Goal: Task Accomplishment & Management: Manage account settings

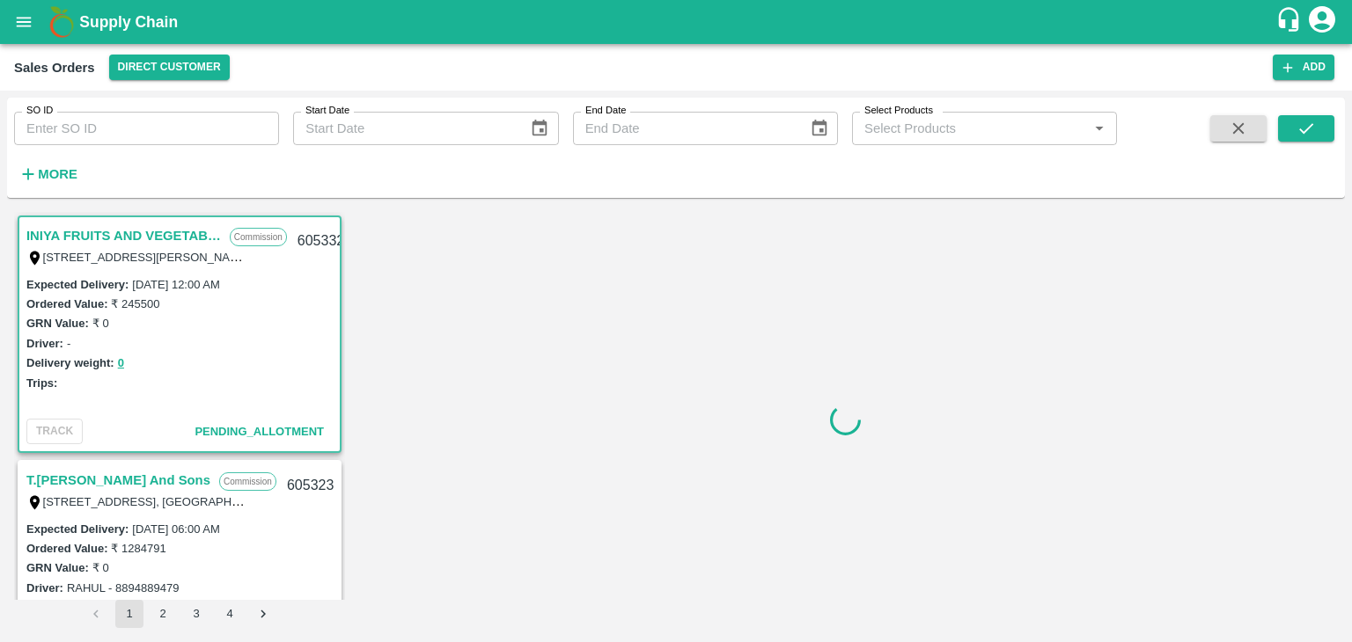
click at [137, 121] on input "SO ID" at bounding box center [146, 128] width 265 height 33
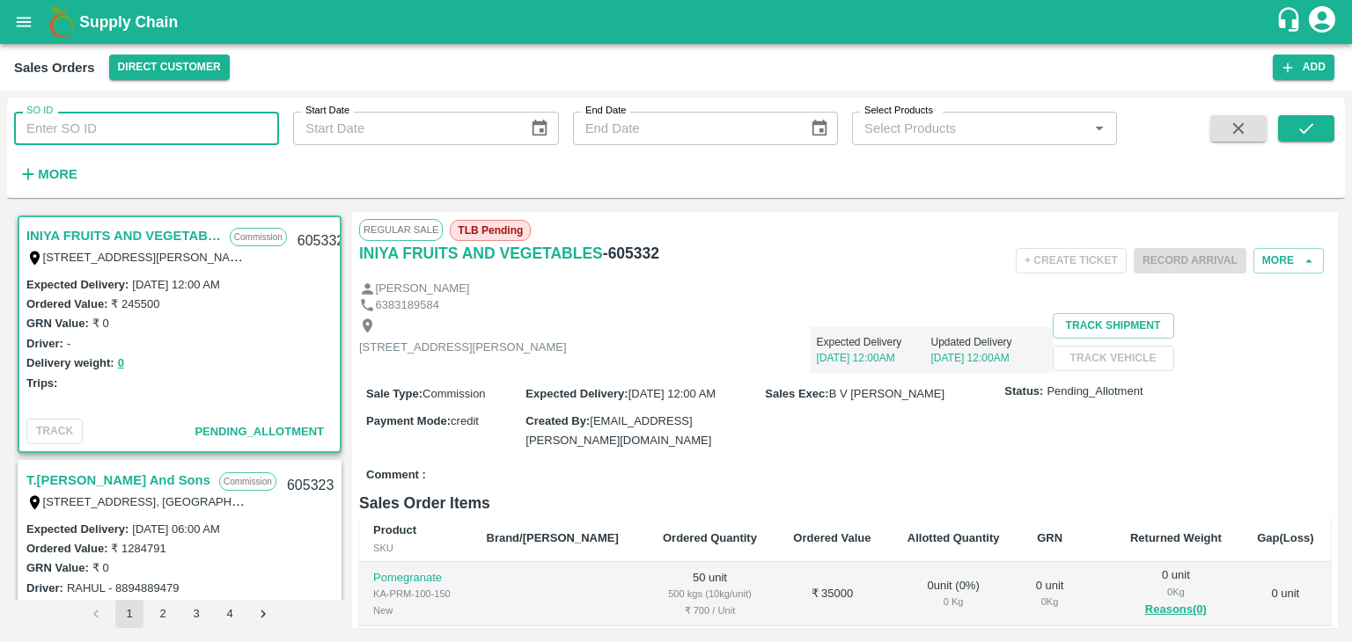
click at [137, 121] on input "SO ID" at bounding box center [146, 128] width 265 height 33
paste input "604825"
type input "604825"
click at [1309, 121] on icon "submit" at bounding box center [1305, 128] width 19 height 19
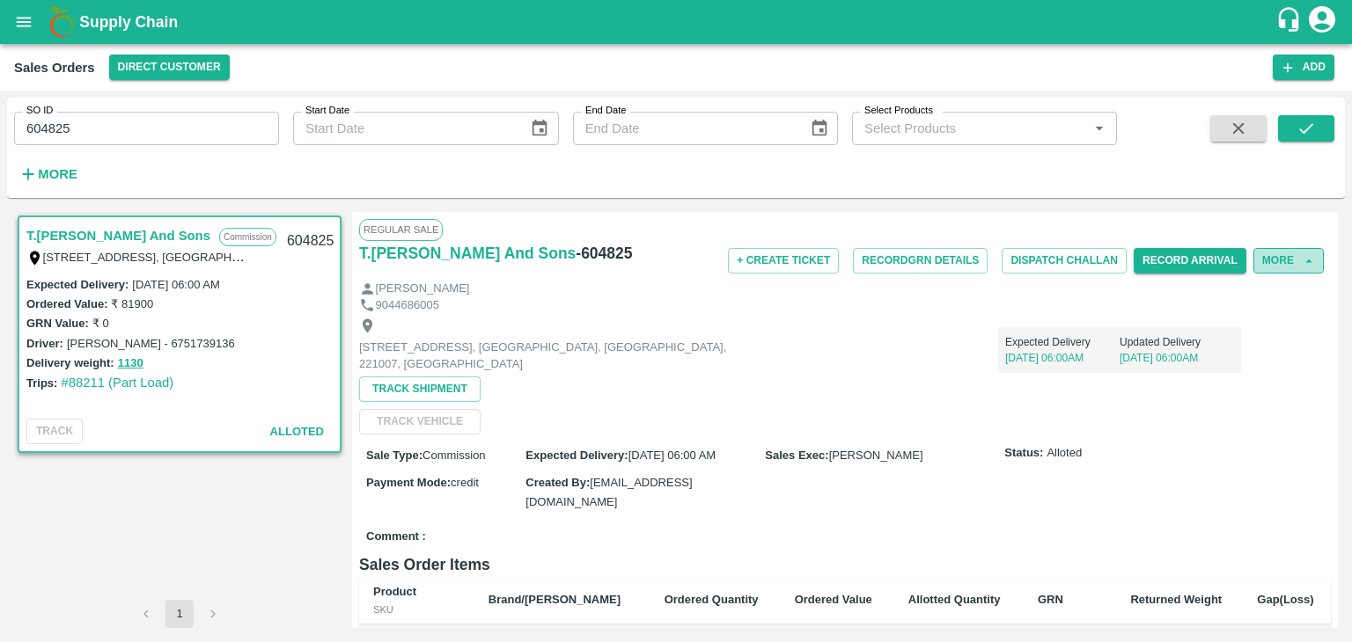
click at [1287, 267] on button "More" at bounding box center [1288, 261] width 70 height 26
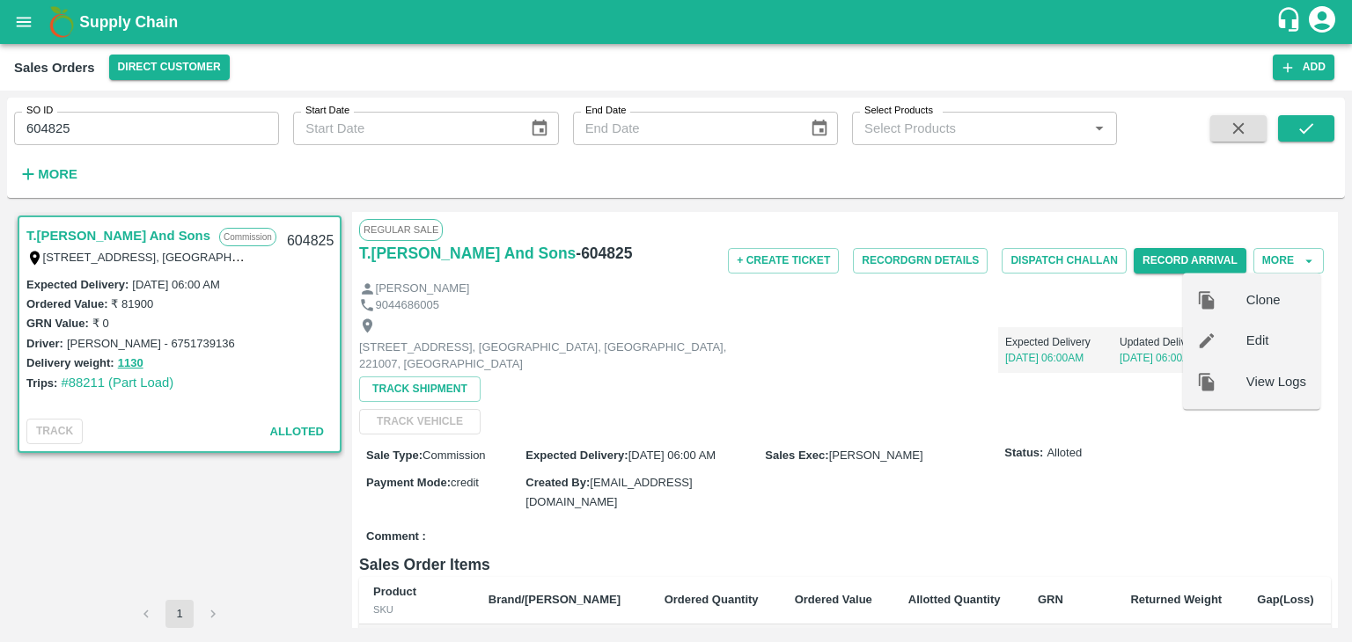
click at [1265, 345] on span "Edit" at bounding box center [1276, 341] width 60 height 19
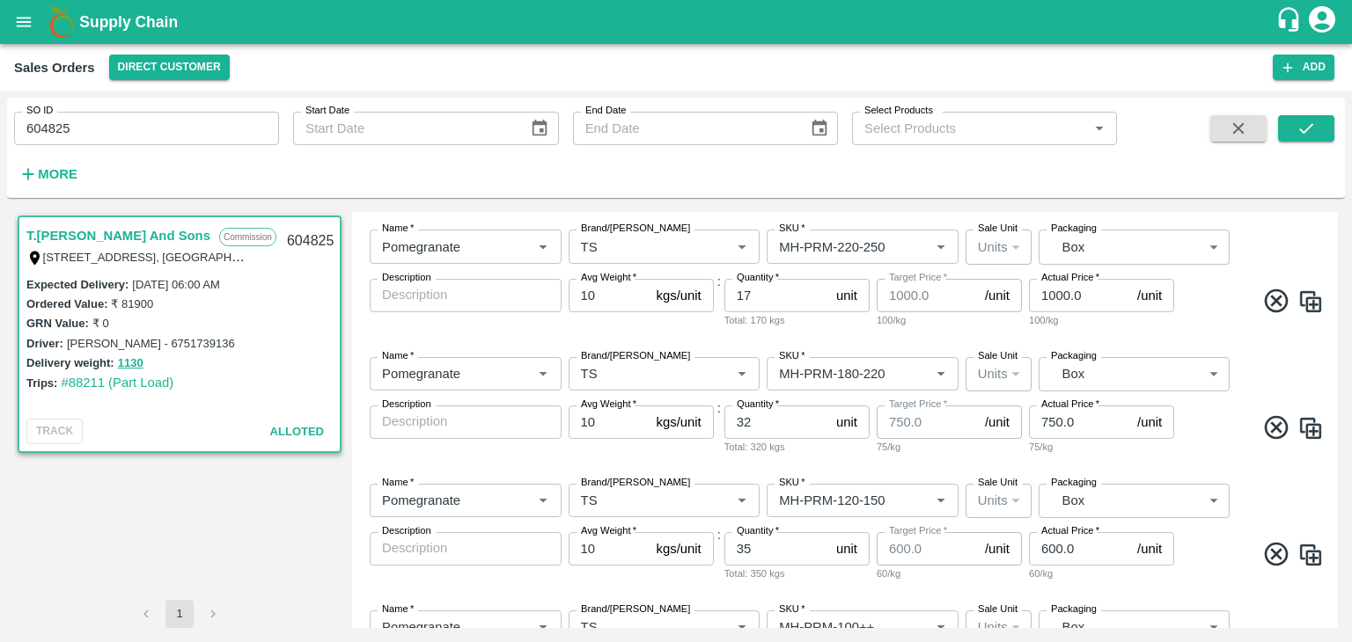
scroll to position [350, 0]
click at [773, 423] on input "32" at bounding box center [776, 420] width 105 height 33
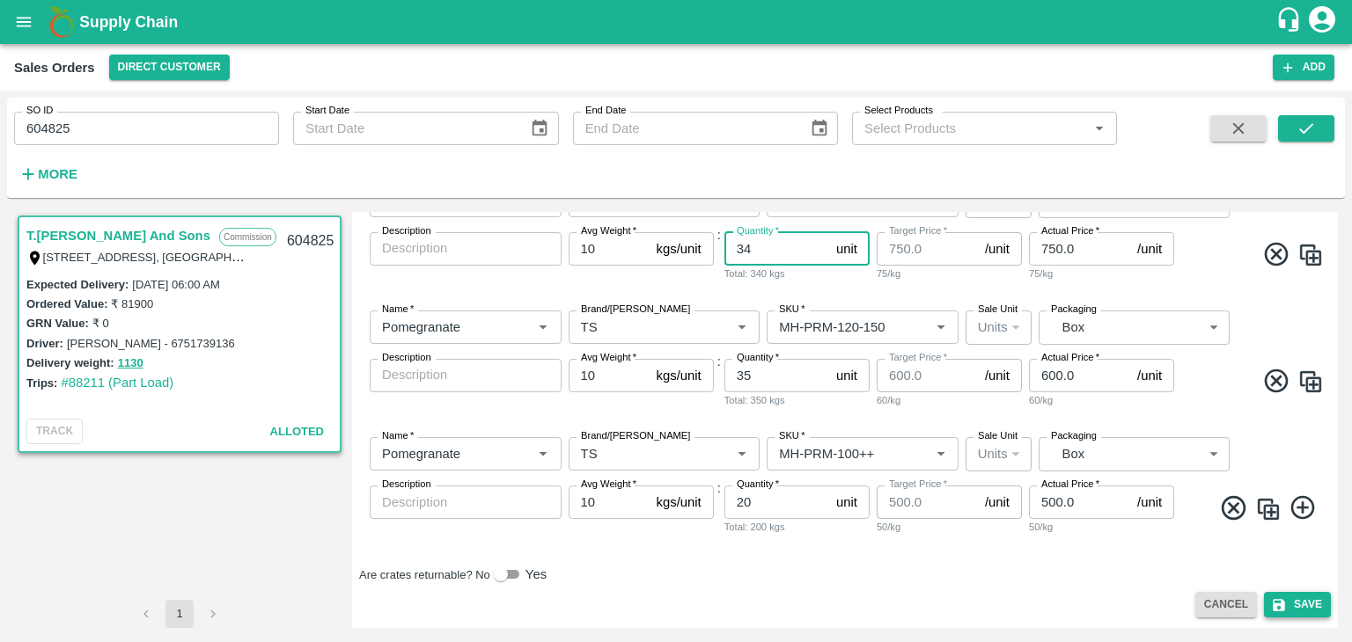
type input "34"
click at [1312, 599] on button "Save" at bounding box center [1297, 605] width 67 height 26
click at [28, 24] on icon "open drawer" at bounding box center [23, 21] width 19 height 19
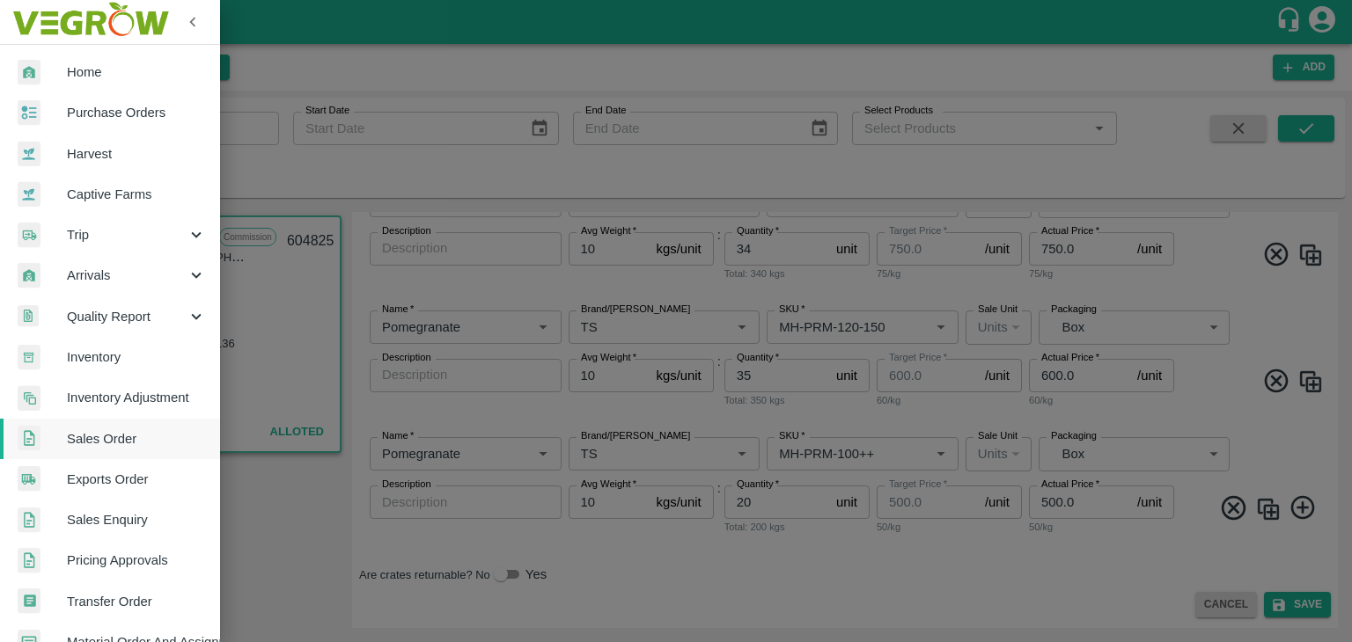
click at [132, 434] on span "Sales Order" at bounding box center [136, 438] width 139 height 19
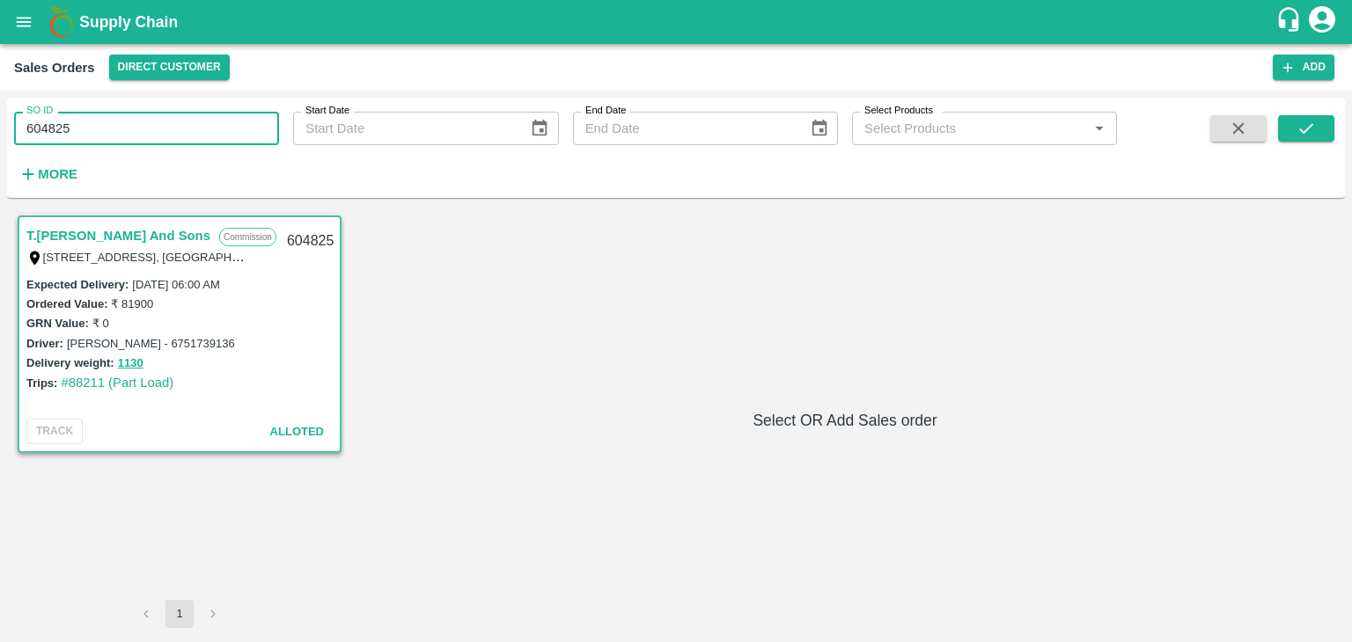
click at [123, 133] on input "604825" at bounding box center [146, 128] width 265 height 33
click at [1292, 124] on button "submit" at bounding box center [1306, 128] width 56 height 26
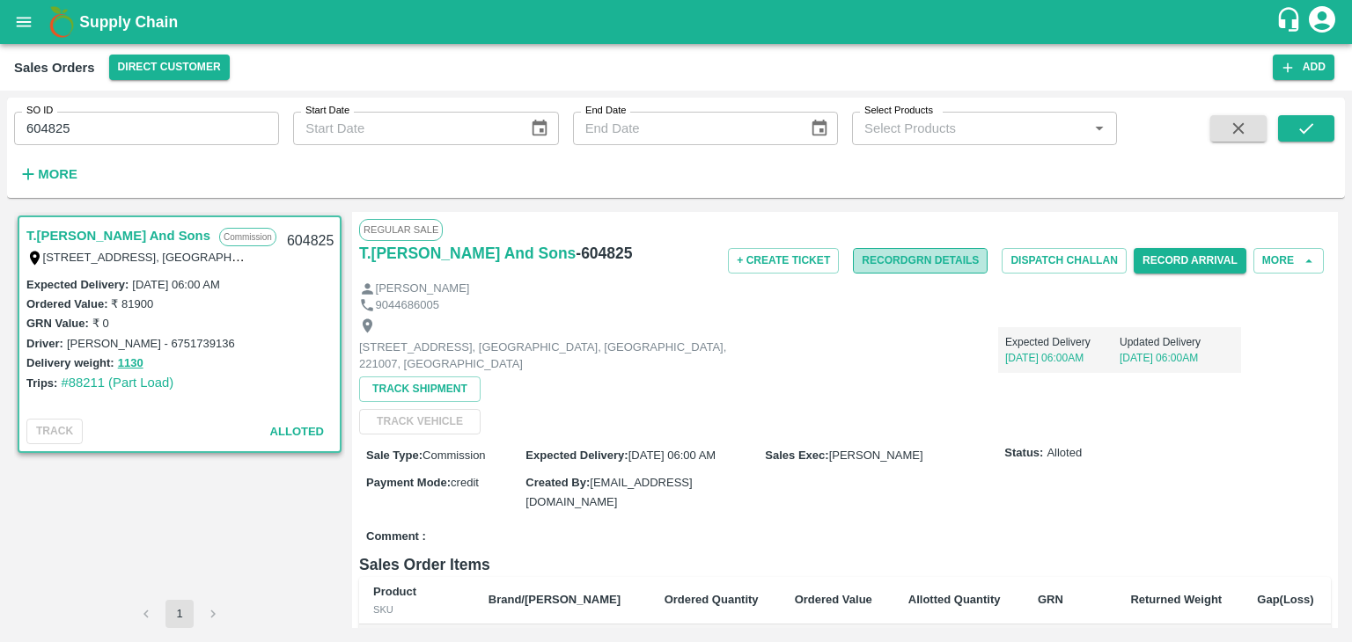
click at [907, 264] on button "Record GRN Details" at bounding box center [920, 261] width 135 height 26
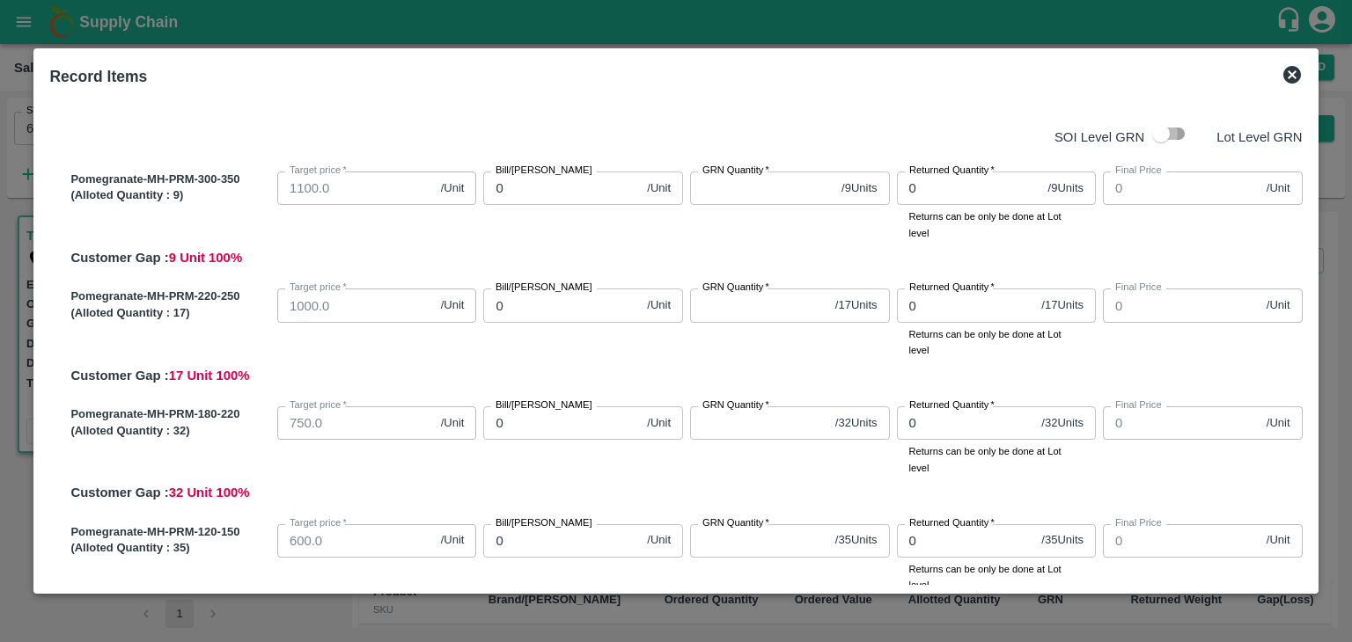
click at [1150, 138] on input "checkbox" at bounding box center [1161, 133] width 100 height 33
checkbox input "true"
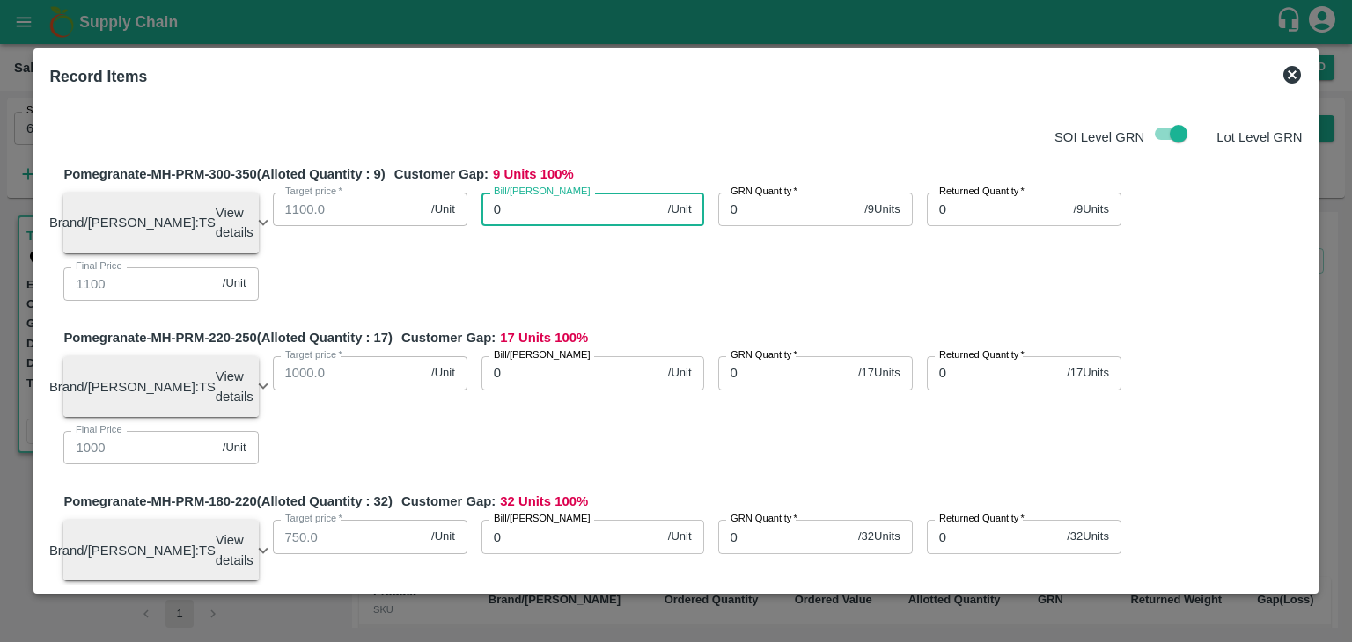
click at [517, 202] on input "0" at bounding box center [571, 209] width 180 height 33
type input "95"
type input "950"
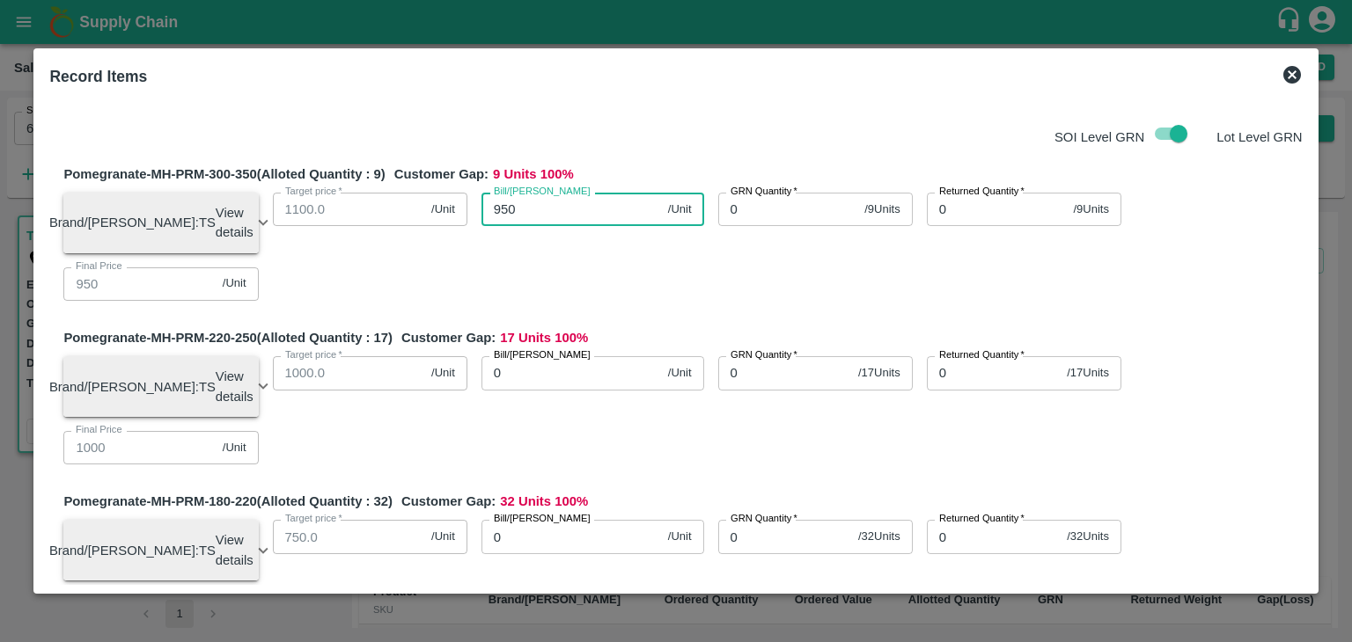
type input "950"
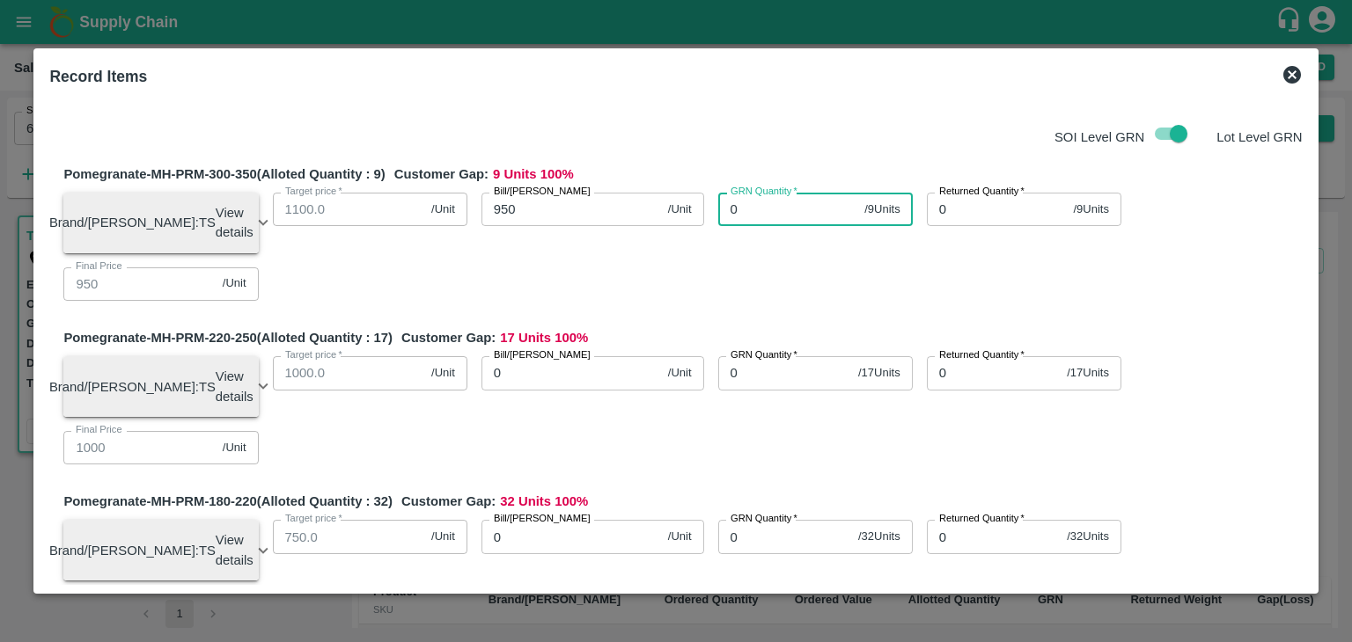
click at [773, 215] on input "0" at bounding box center [788, 209] width 140 height 33
type input "0"
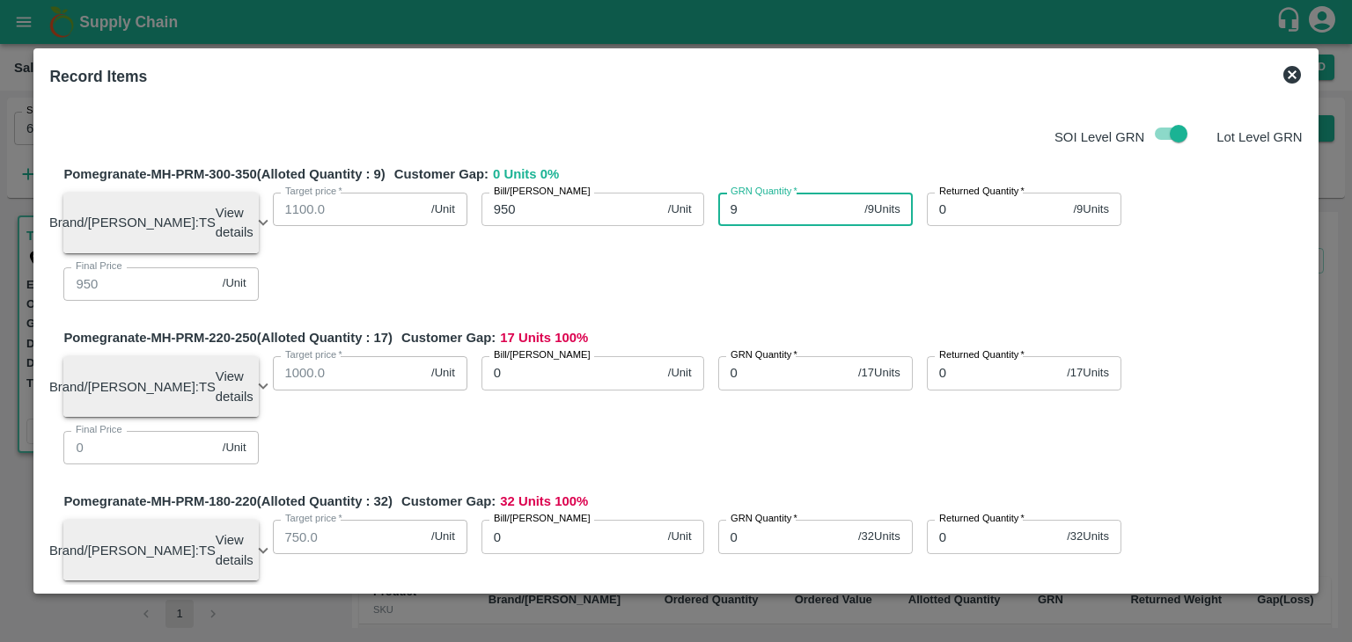
type input "9"
click at [586, 378] on input "0" at bounding box center [571, 372] width 180 height 33
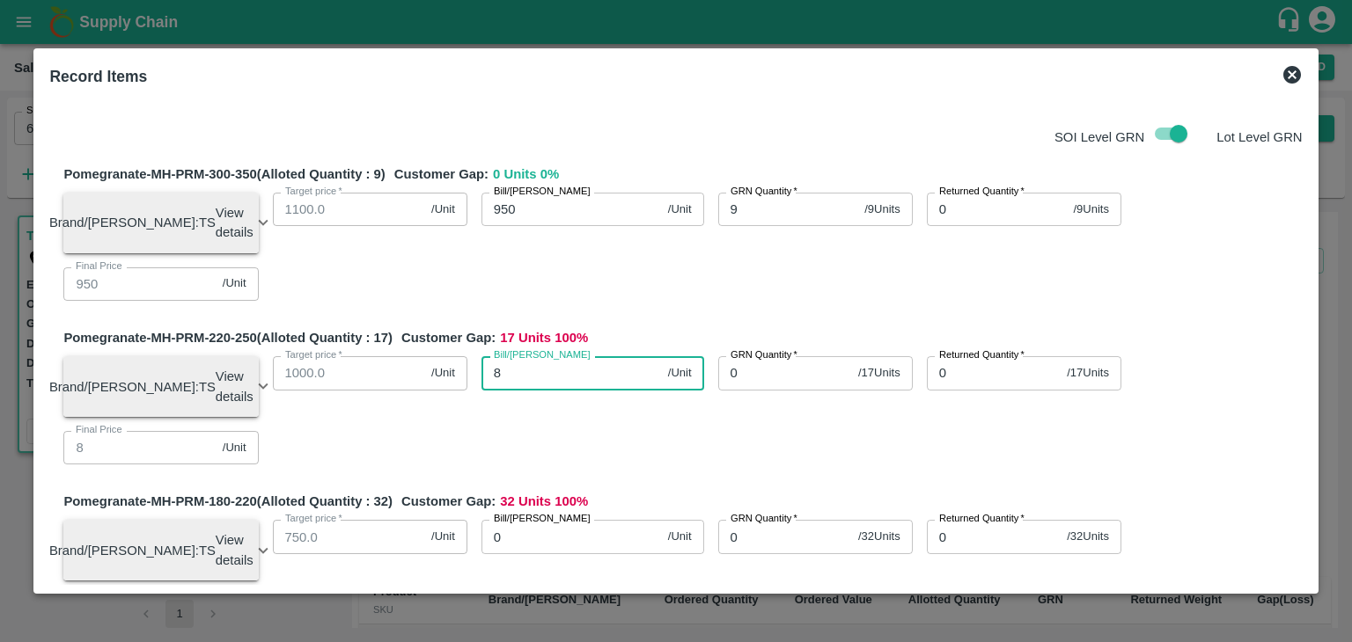
type input "80"
type input "800"
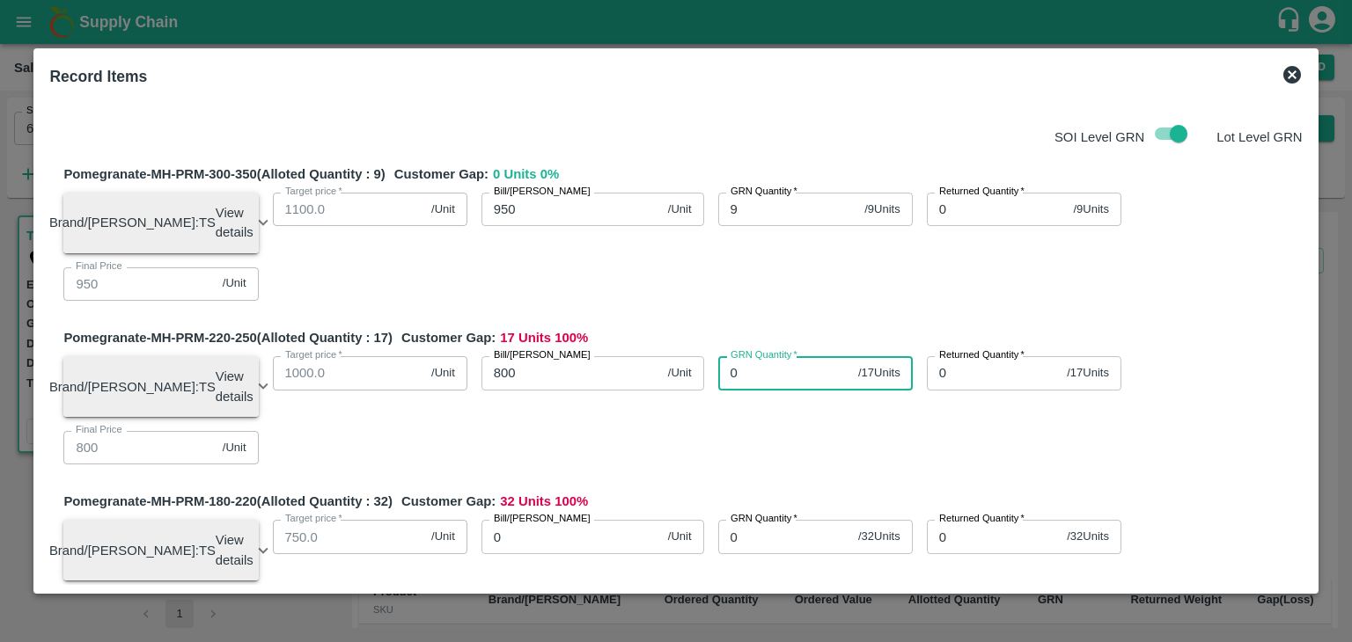
click at [772, 375] on input "0" at bounding box center [784, 372] width 133 height 33
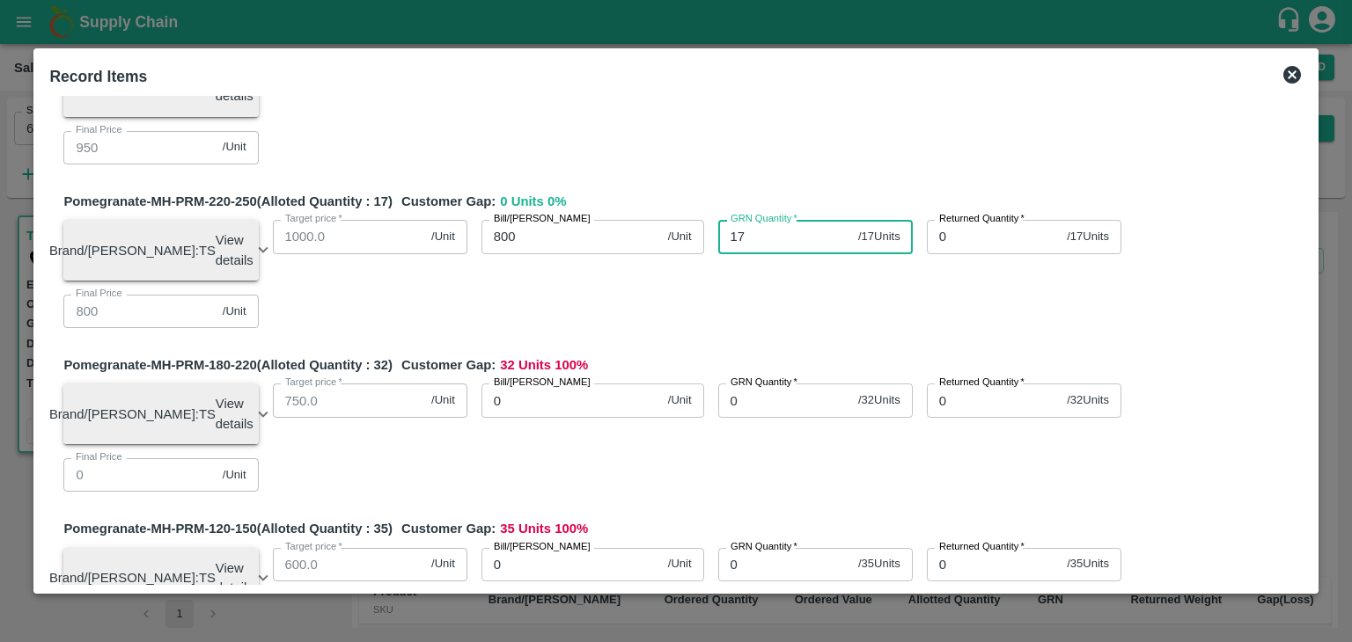
type input "17"
click at [566, 406] on input "0" at bounding box center [571, 400] width 180 height 33
type input "70"
type input "700"
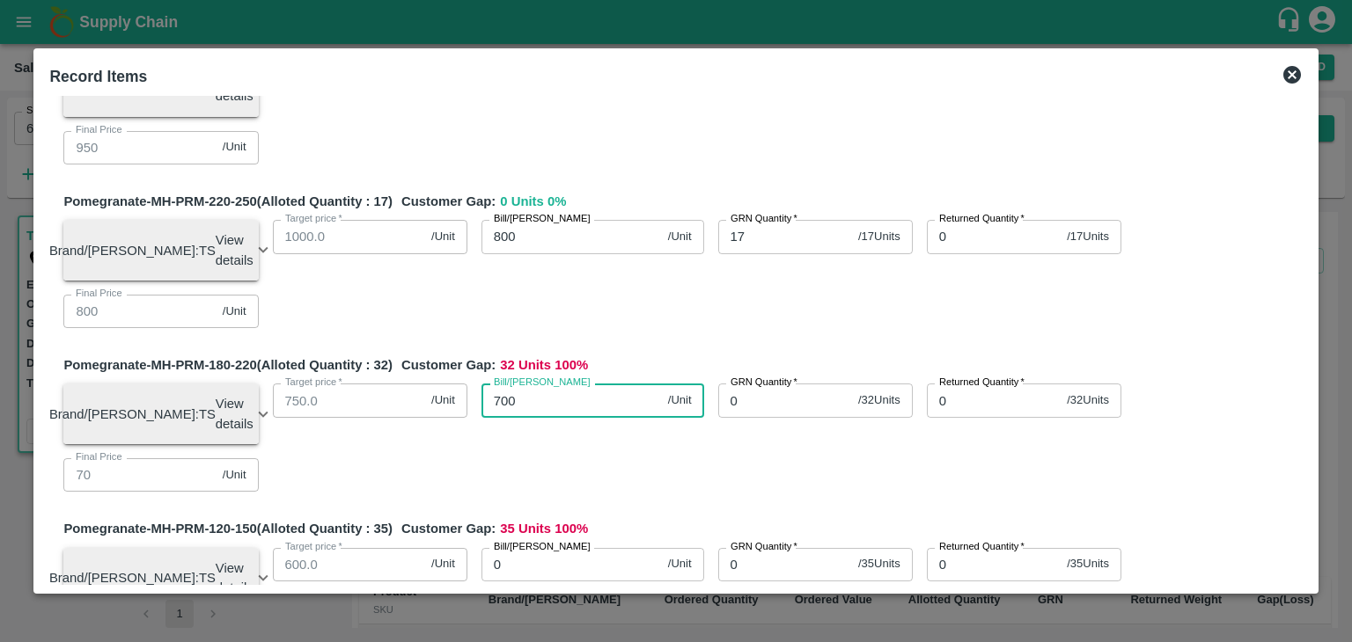
type input "700"
click at [759, 414] on input "0" at bounding box center [784, 400] width 133 height 33
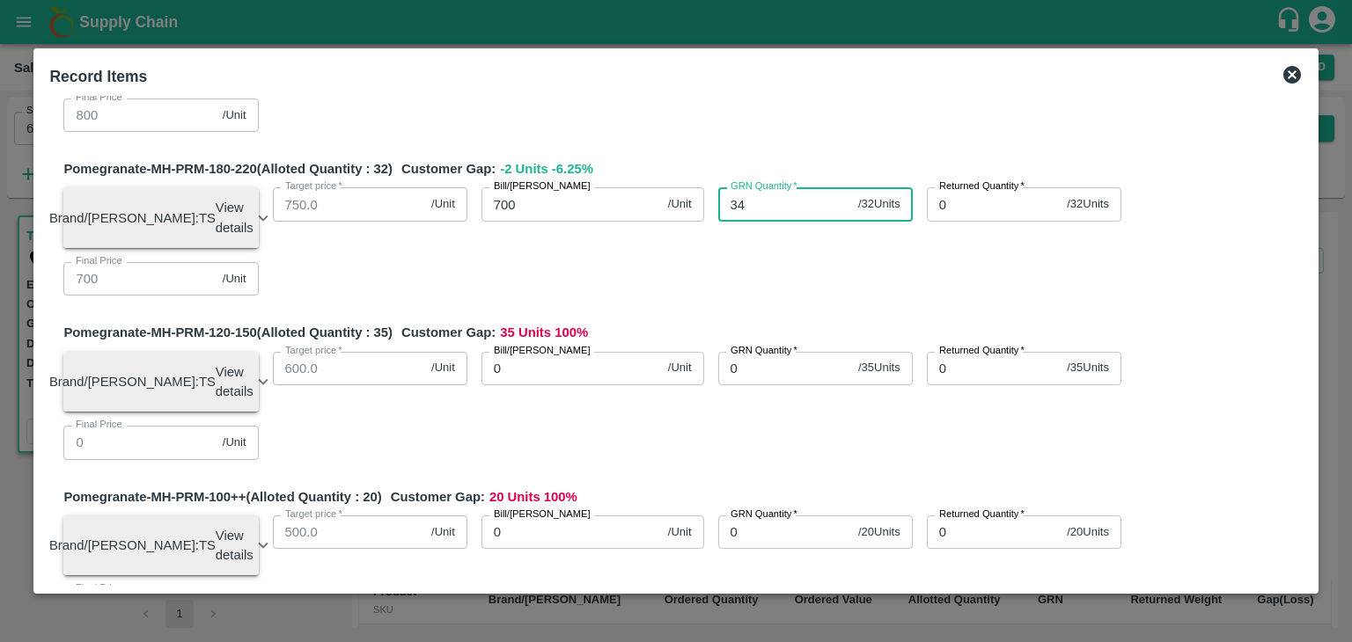
scroll to position [334, 0]
type input "34"
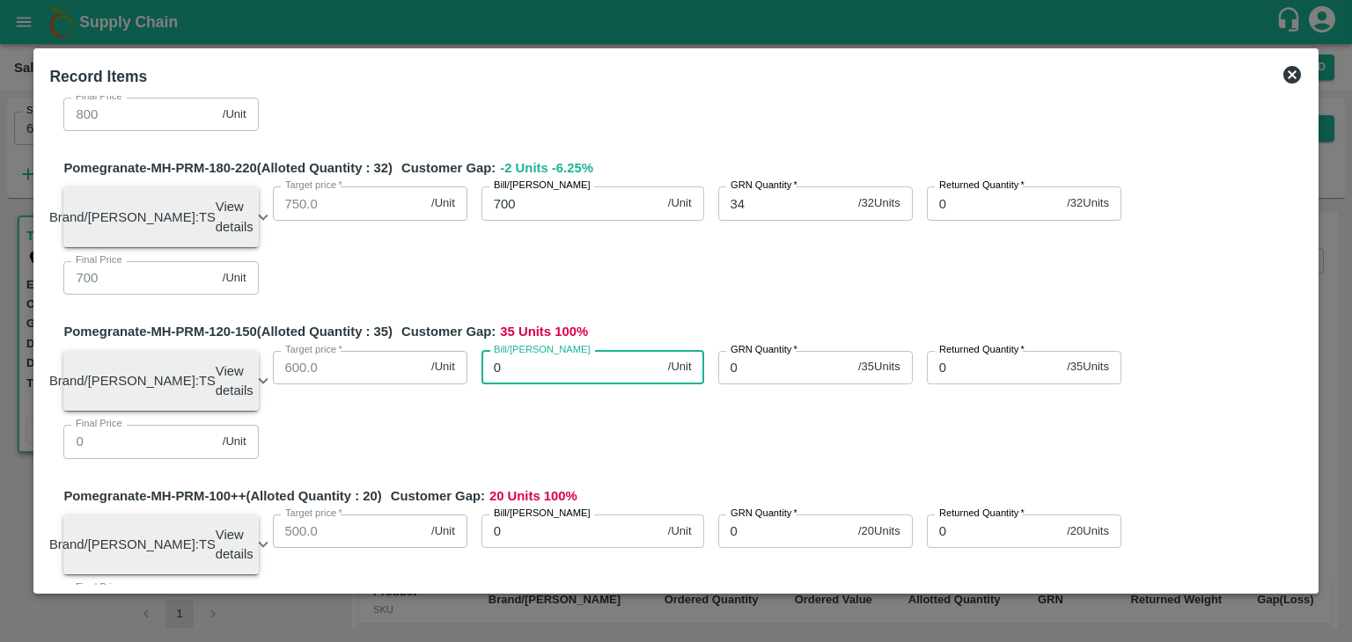
click at [532, 385] on input "0" at bounding box center [571, 367] width 180 height 33
type input "600"
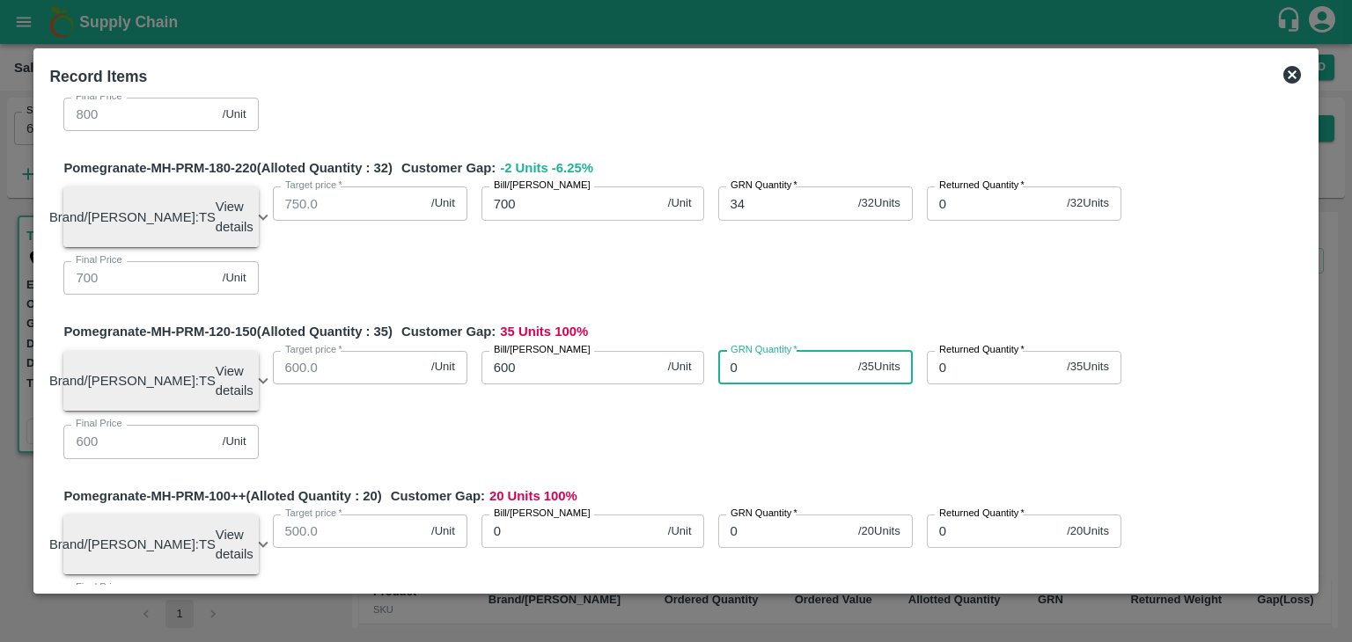
click at [761, 384] on input "0" at bounding box center [784, 367] width 133 height 33
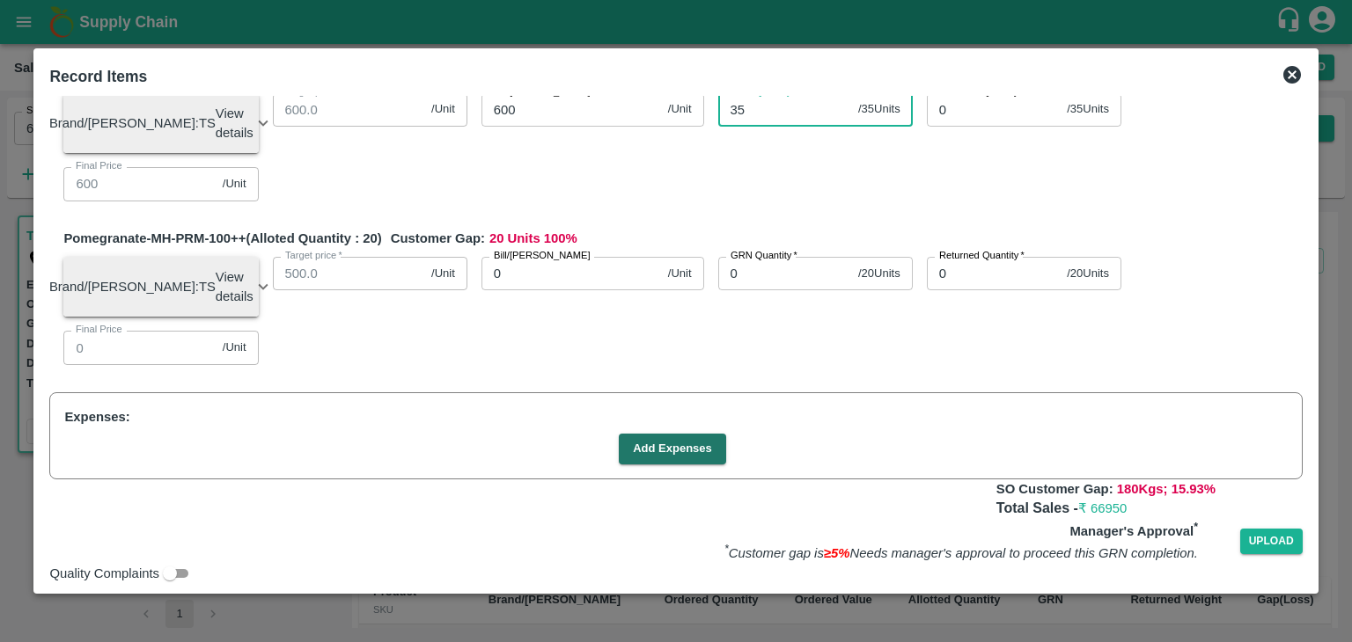
scroll to position [591, 0]
type input "35"
click at [537, 290] on input "0" at bounding box center [571, 273] width 180 height 33
type input "40"
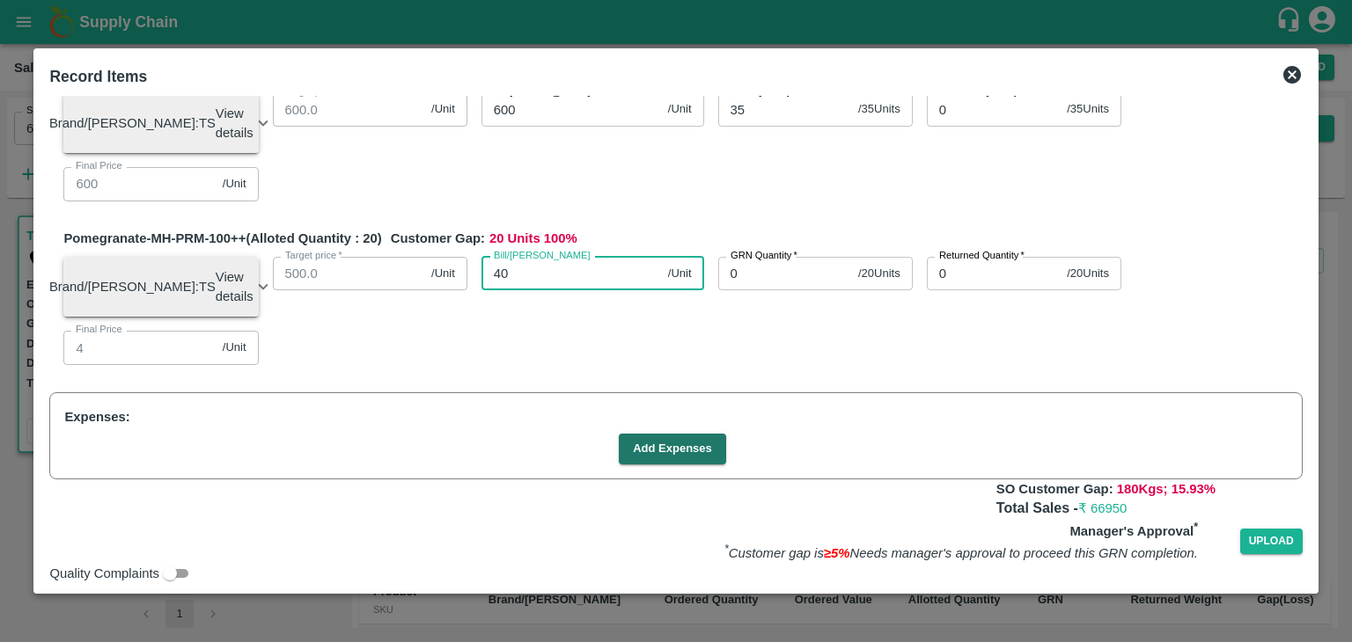
type input "40"
type input "400"
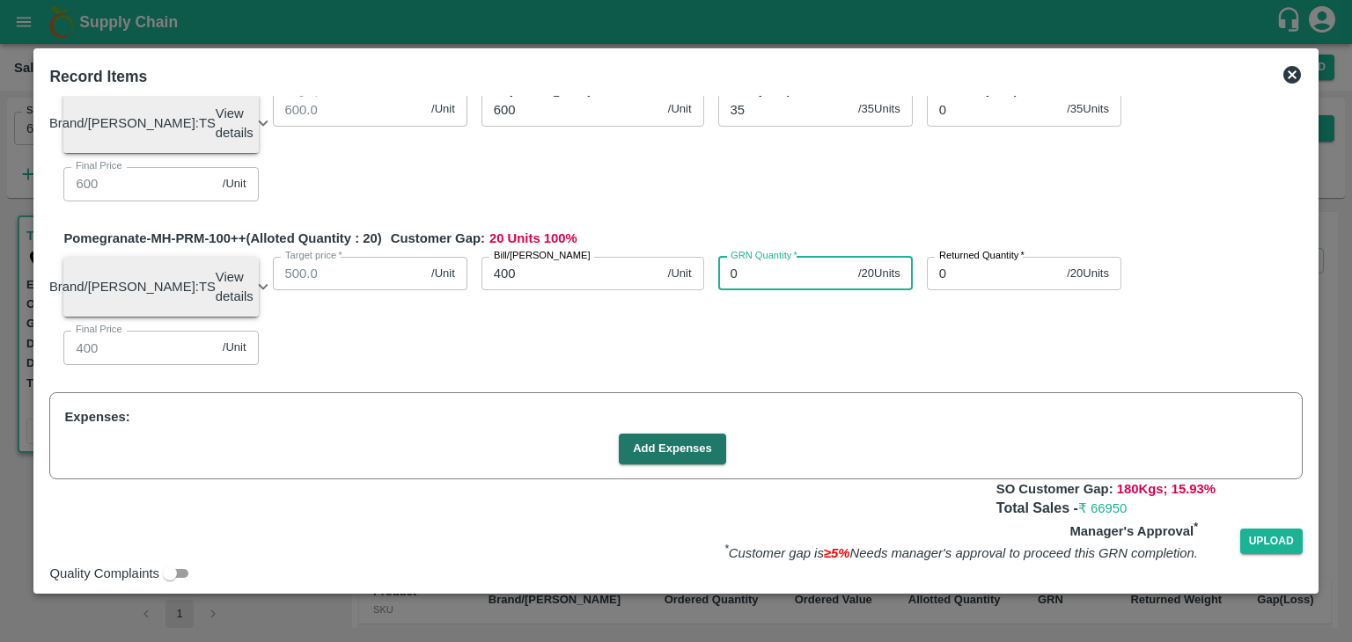
click at [764, 290] on input "0" at bounding box center [784, 273] width 133 height 33
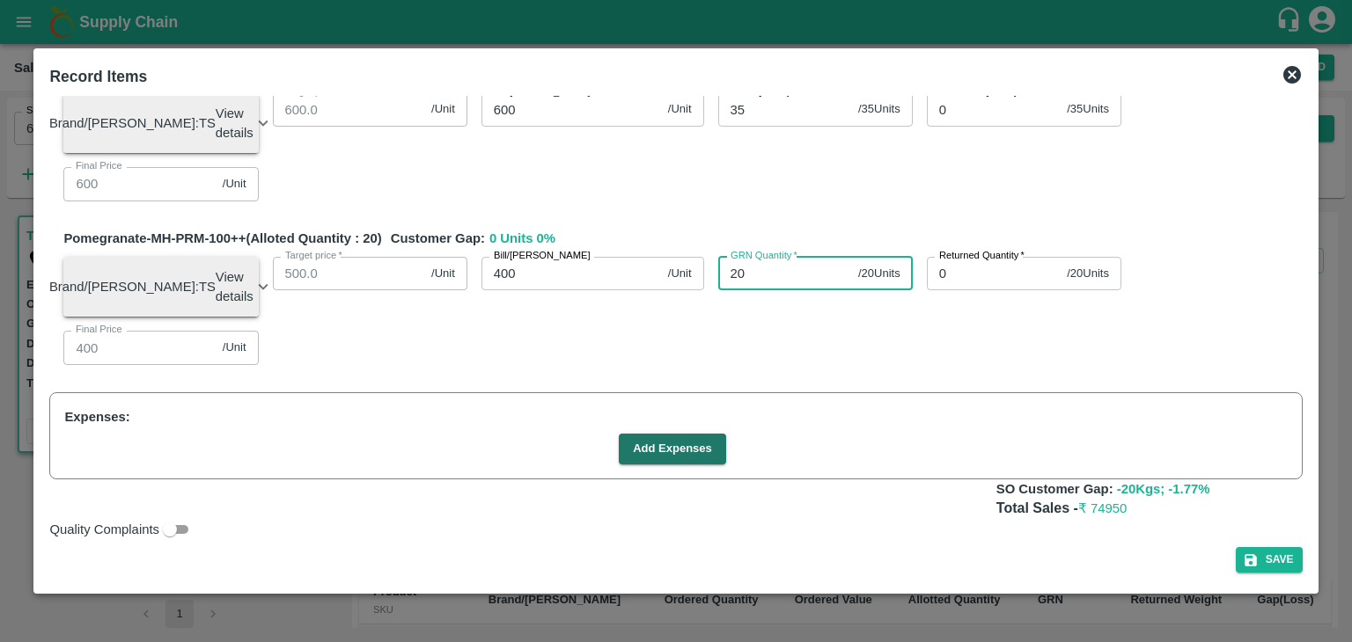
scroll to position [626, 0]
type input "20"
click at [676, 448] on button "Add Expenses" at bounding box center [672, 448] width 107 height 31
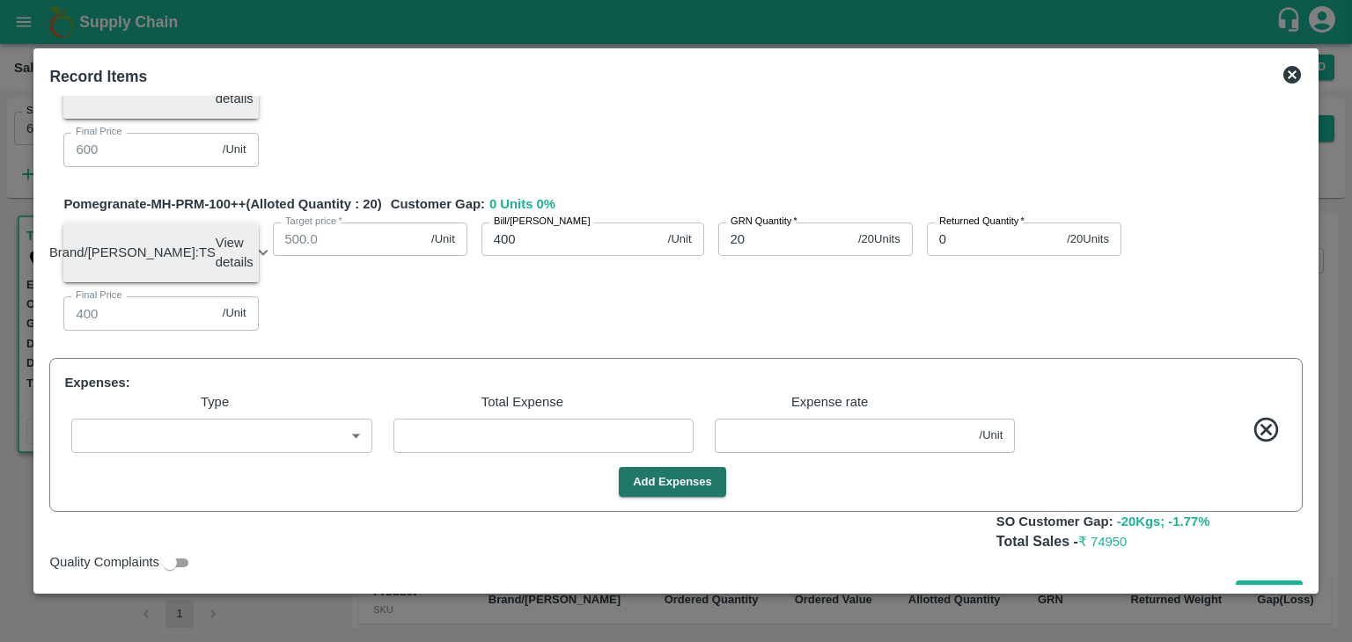
scroll to position [693, 0]
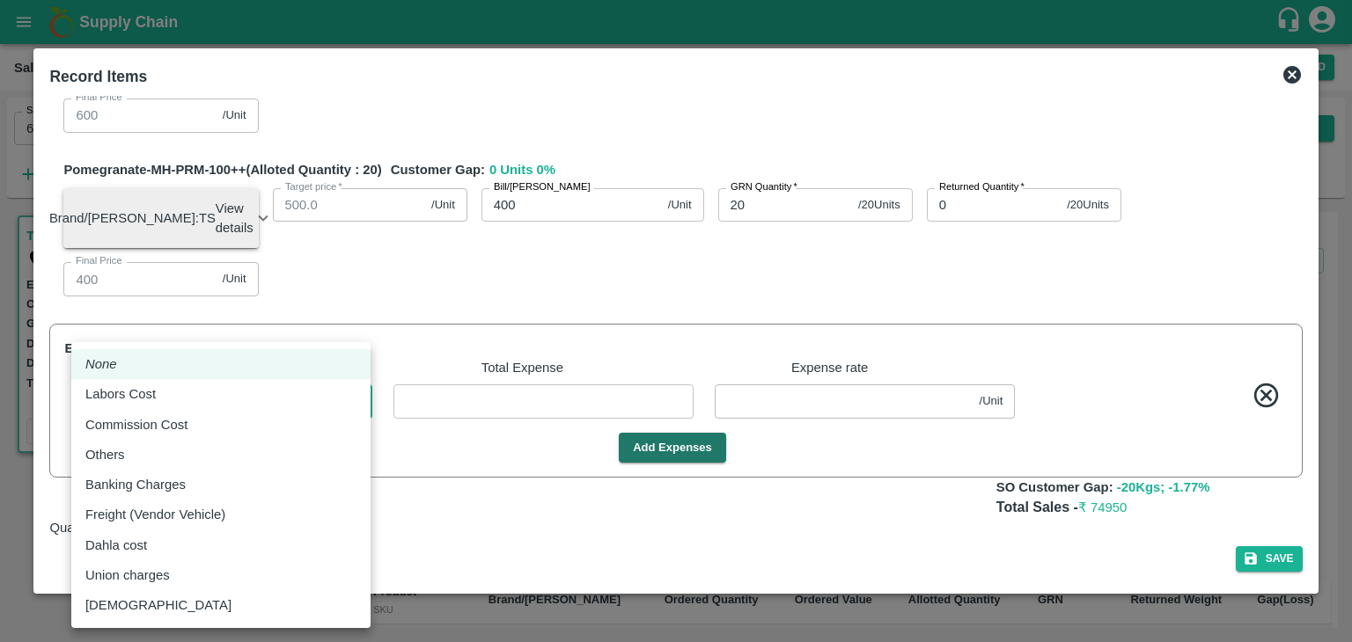
click at [284, 409] on body "Supply Chain Sales Orders Direct Customer Add SO ID 604825 SO ID Start Date Sta…" at bounding box center [676, 321] width 1352 height 642
click at [229, 416] on div "Commission Cost" at bounding box center [220, 424] width 271 height 19
type input "Commission Cost"
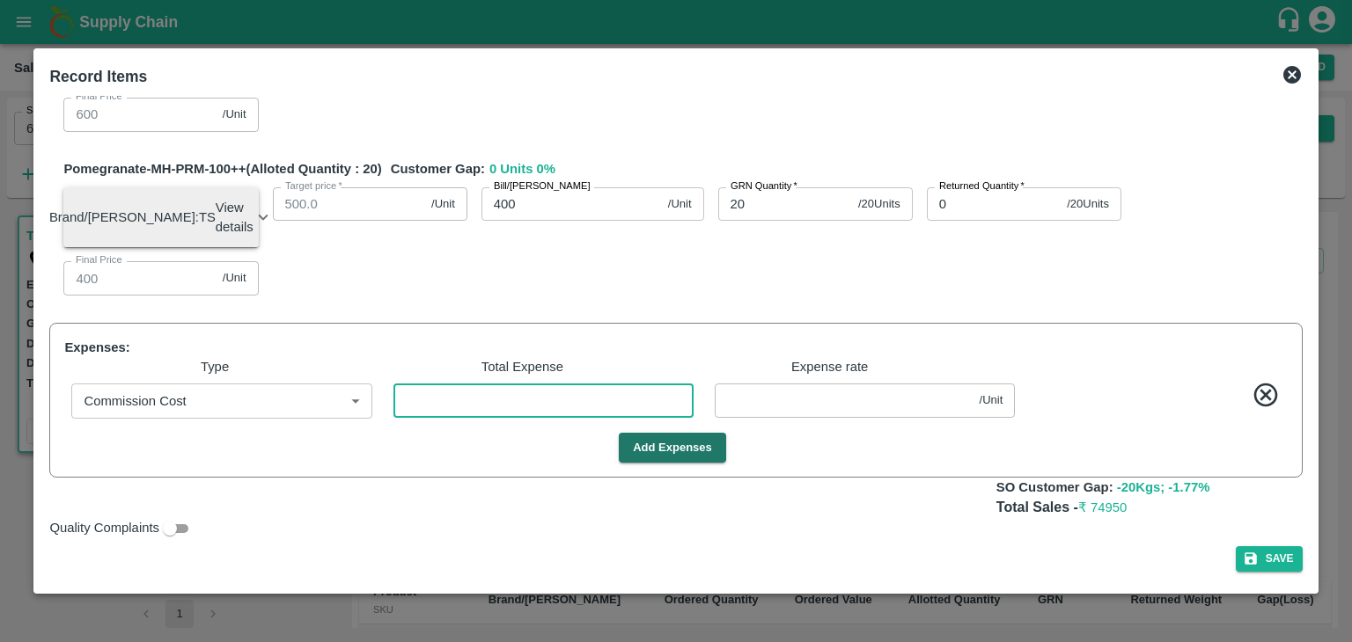
click at [561, 392] on input "number" at bounding box center [543, 400] width 300 height 33
type input "2"
type input "949.98261"
type input "799.98261"
type input "699.98261"
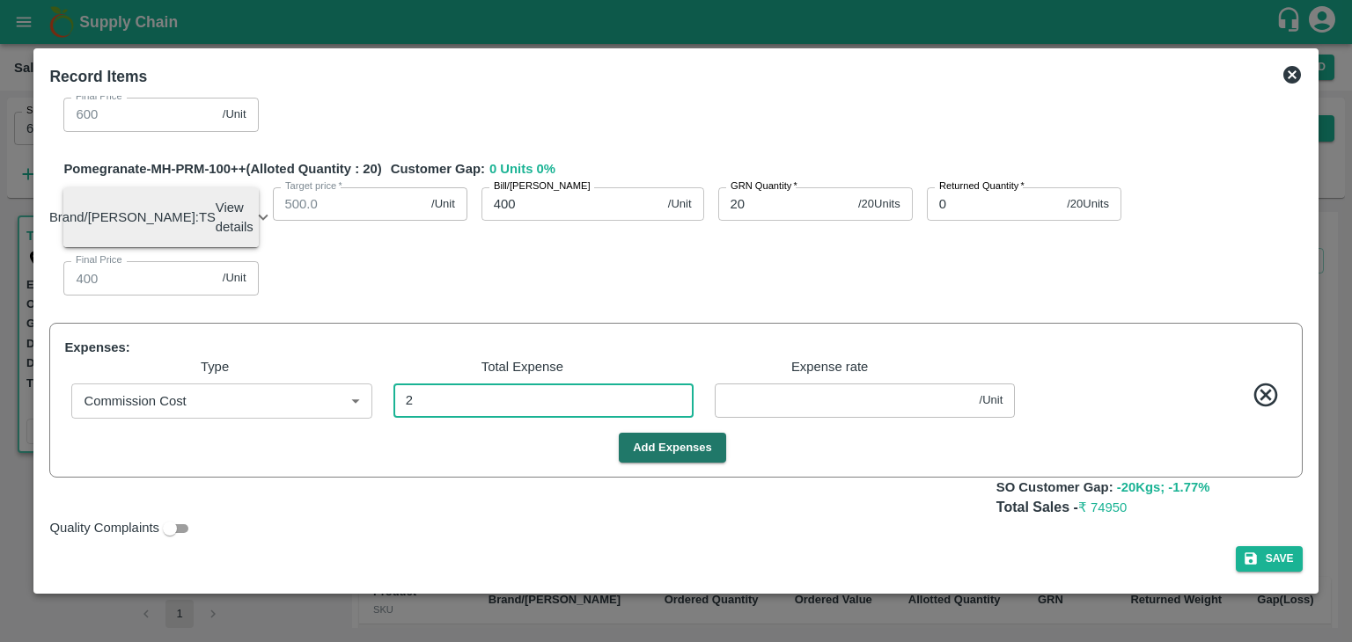
type input "599.98261"
type input "399.98261"
type input "0.01739"
type input "29"
type input "949.74783"
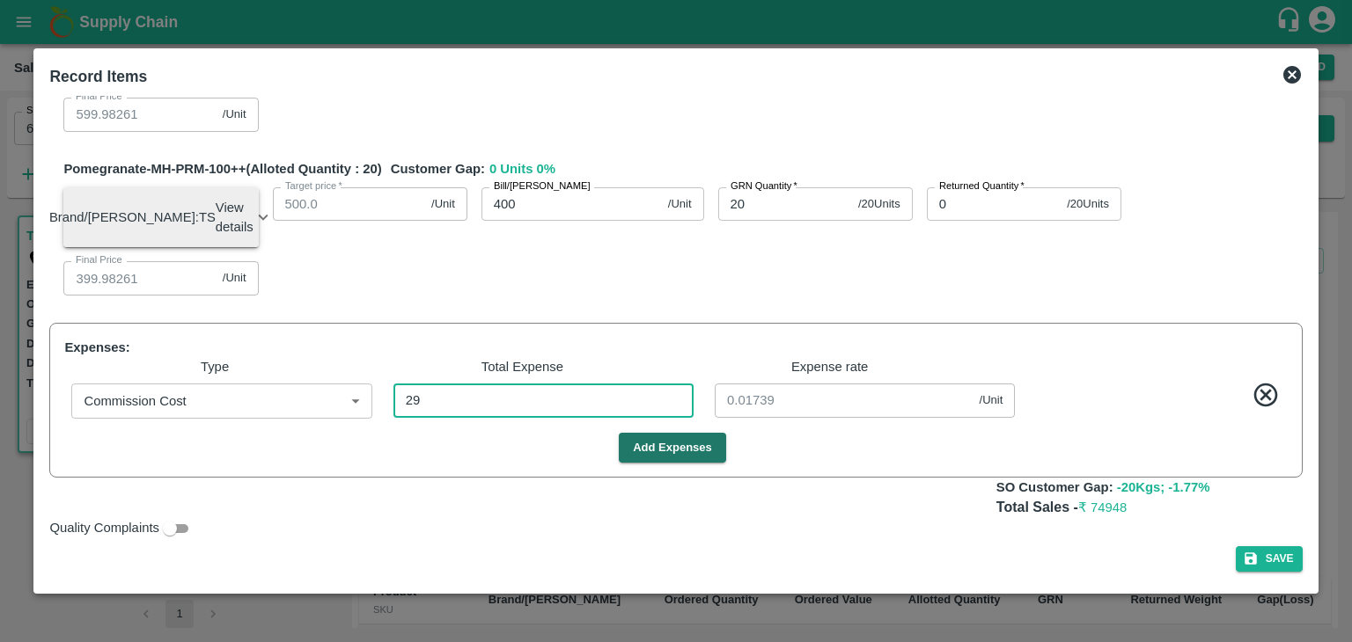
type input "799.74783"
type input "699.74783"
type input "599.74783"
type input "399.74783"
type input "0.25217"
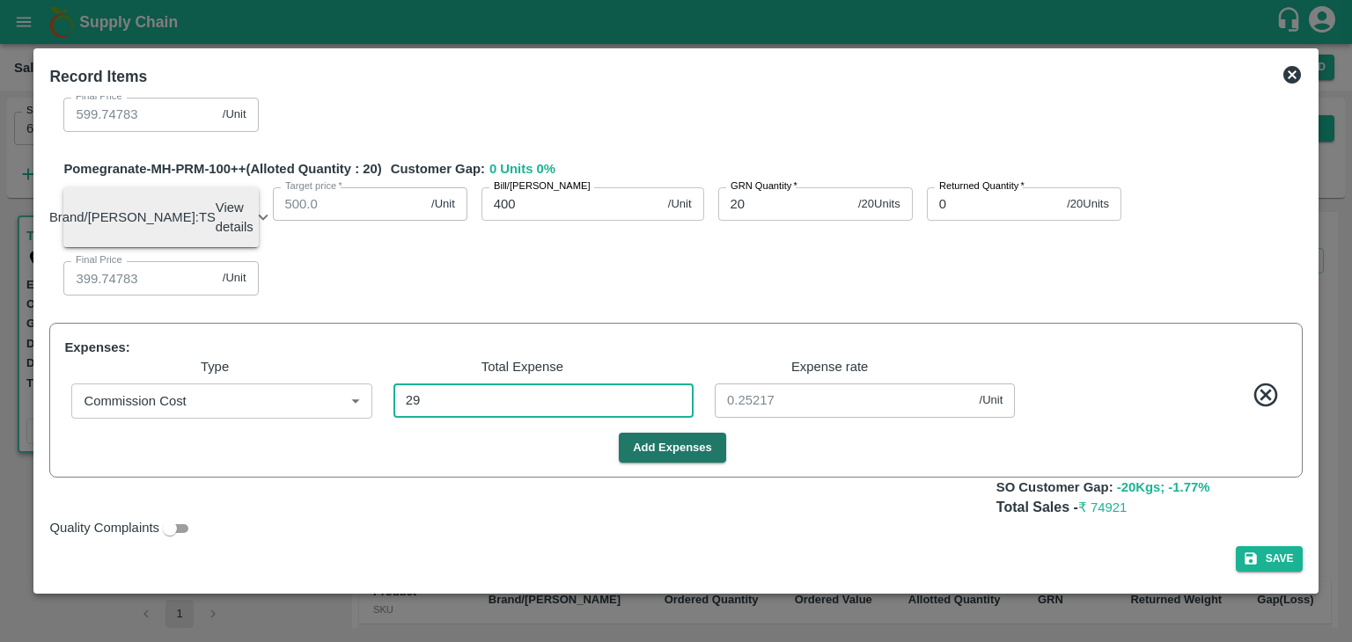
type input "299"
type input "947.4"
type input "797.4"
type input "697.4"
type input "597.4"
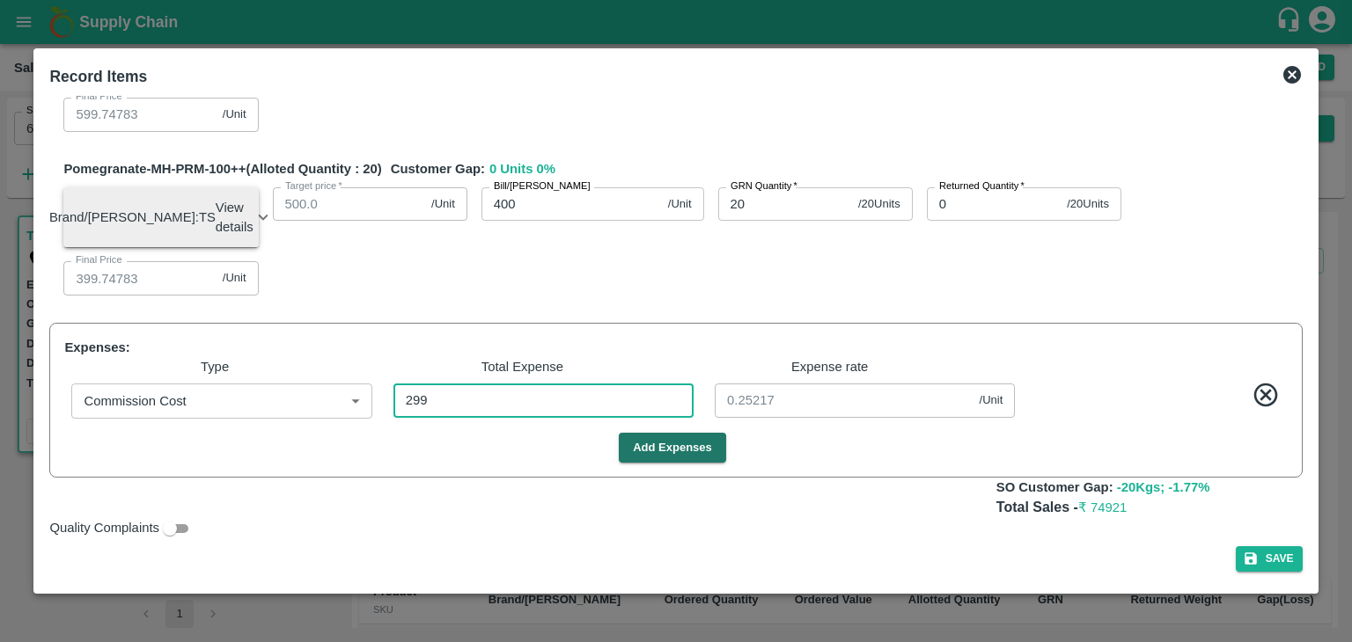
type input "397.4"
type input "2.6"
type input "2998"
type input "923.93043"
type input "773.93043"
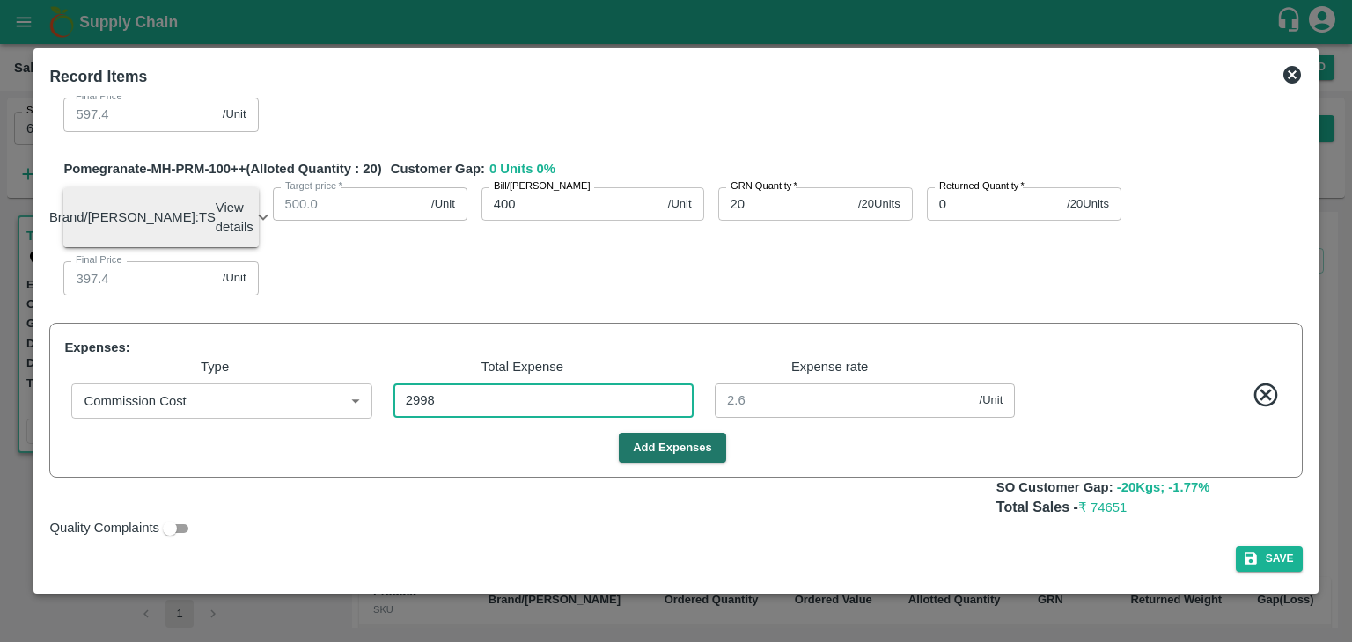
type input "673.93043"
type input "573.93043"
type input "373.93043"
type input "26.06957"
type input "2998"
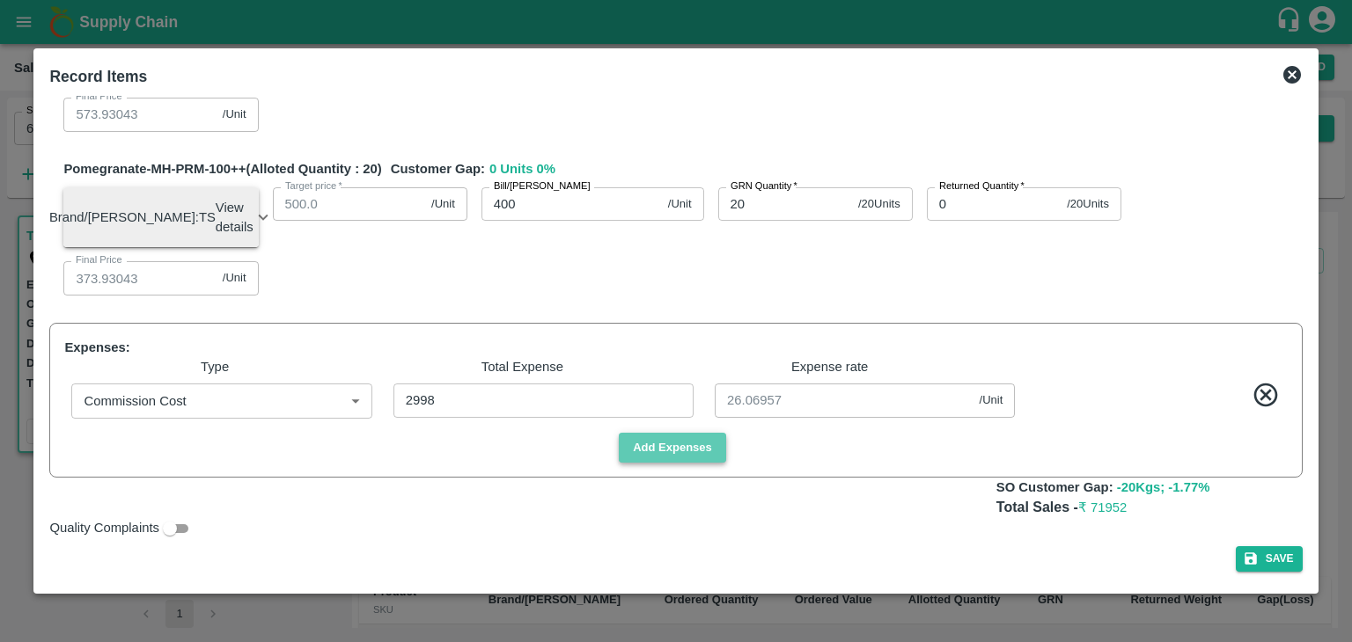
click at [659, 452] on button "Add Expenses" at bounding box center [672, 448] width 107 height 31
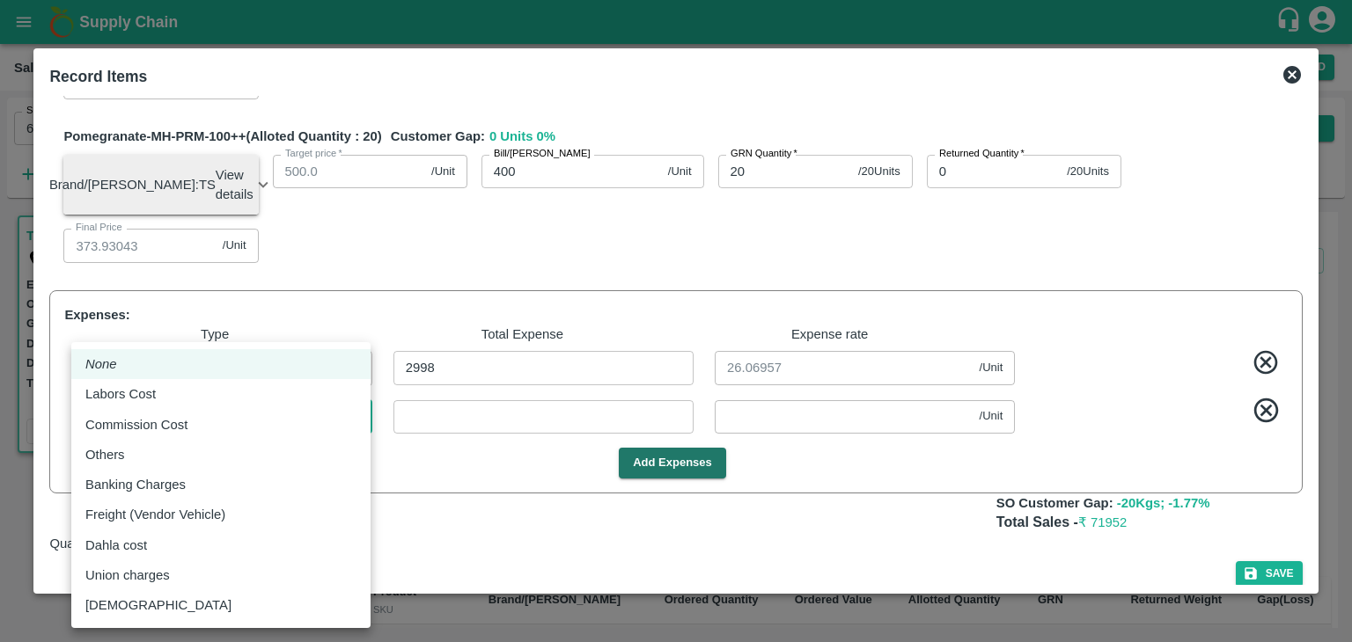
click at [202, 451] on body "Supply Chain Sales Orders Direct Customer Add SO ID 604825 SO ID Start Date Sta…" at bounding box center [676, 321] width 1352 height 642
click at [185, 399] on div "Labors Cost" at bounding box center [220, 394] width 271 height 19
type input "Labors Cost"
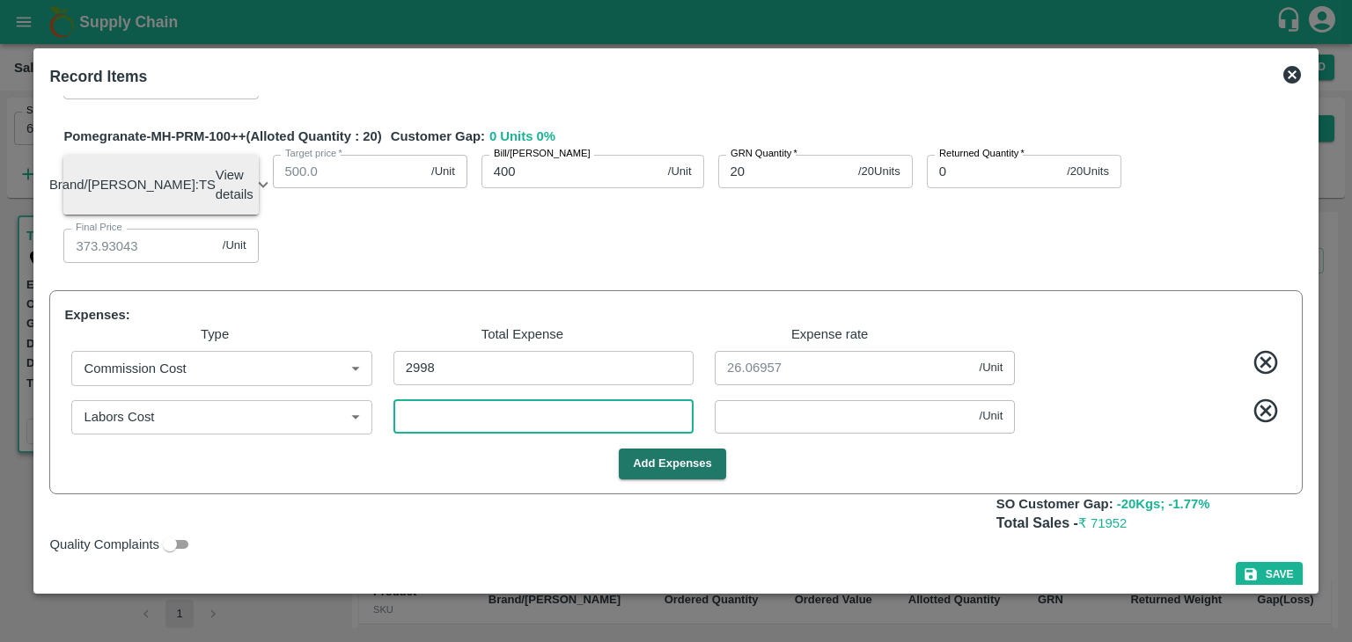
click at [429, 434] on input "number" at bounding box center [543, 416] width 300 height 33
type input "3"
type input "923.90434"
type input "773.90434"
type input "673.90434"
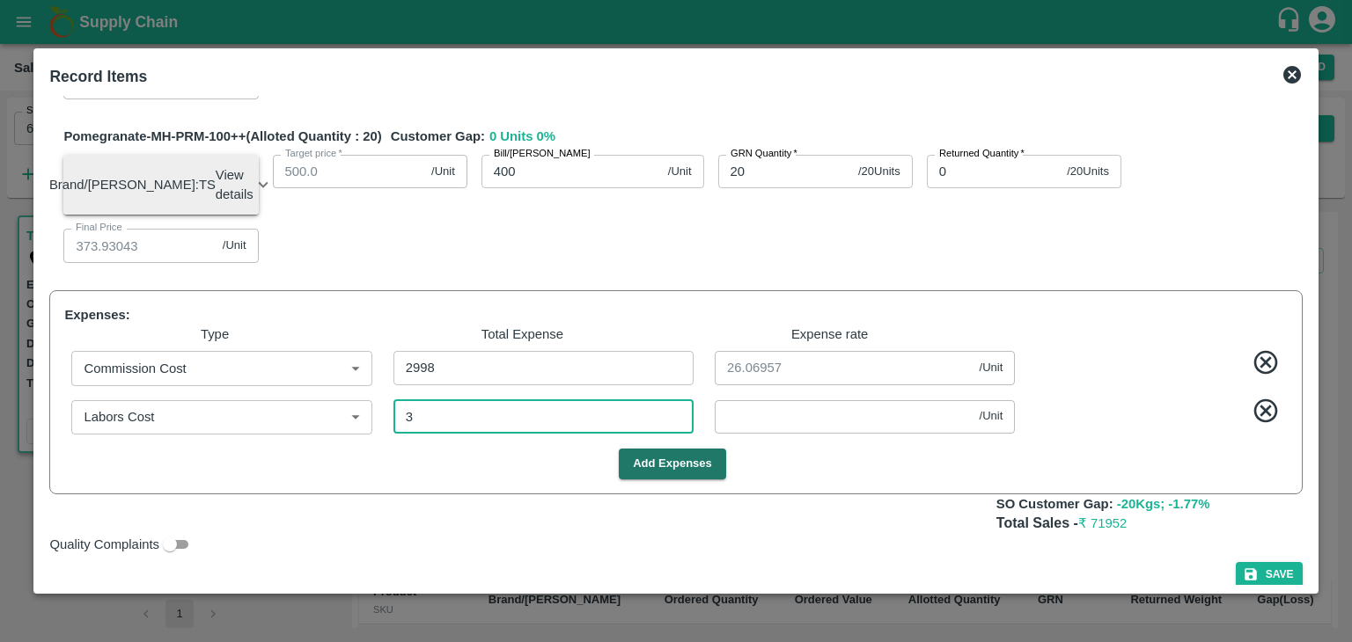
type input "573.90434"
type input "373.90434"
type input "0.02609"
type input "34"
type input "923.63478"
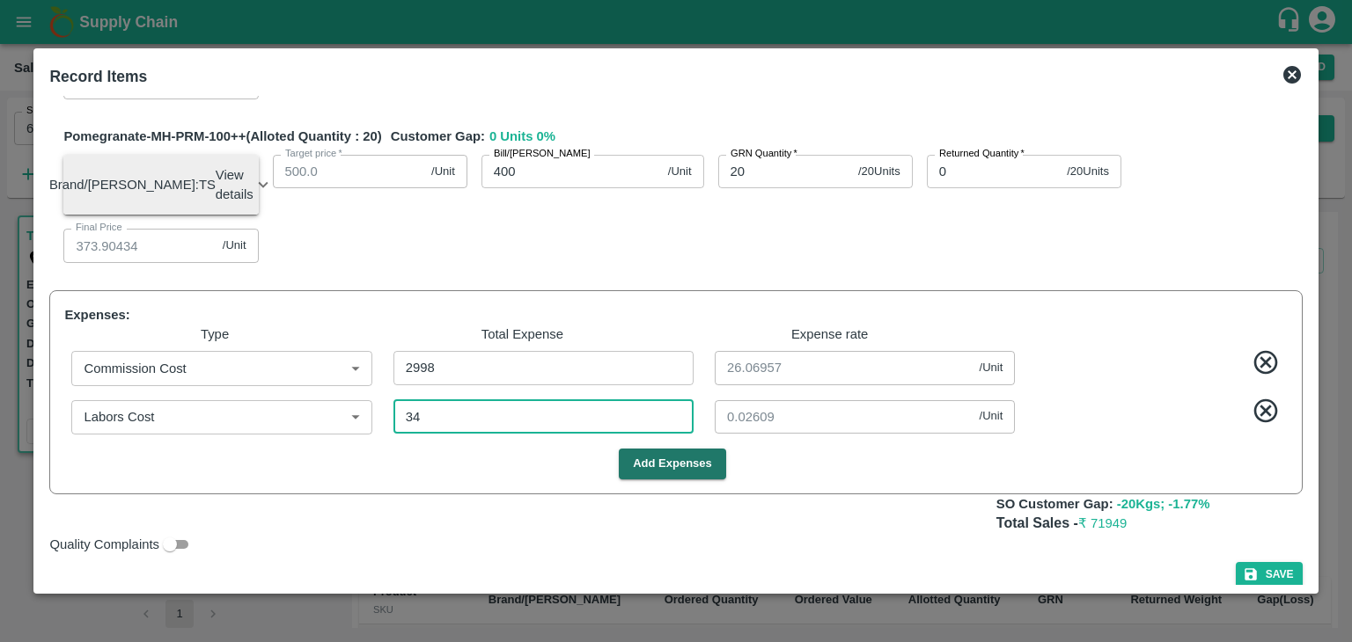
type input "773.63478"
type input "673.63478"
type input "573.63478"
type input "373.63478"
type input "0.29565"
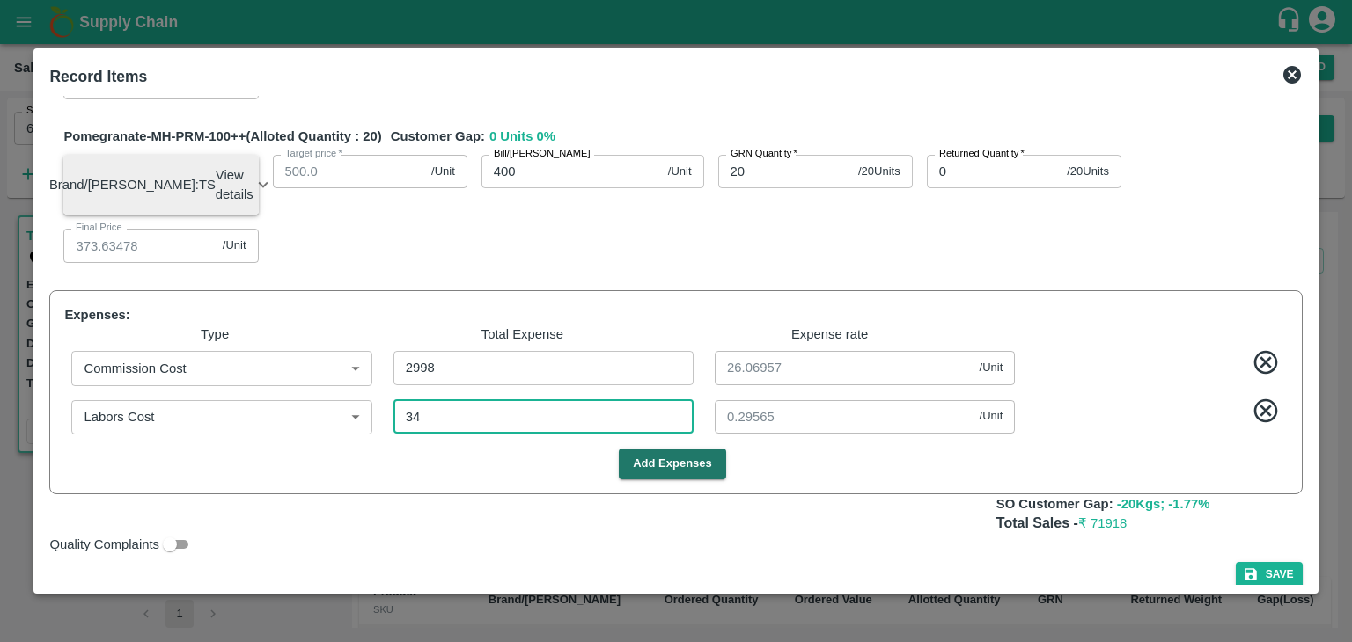
type input "345"
type input "920.93043"
type input "770.93043"
type input "670.93043"
type input "570.93043"
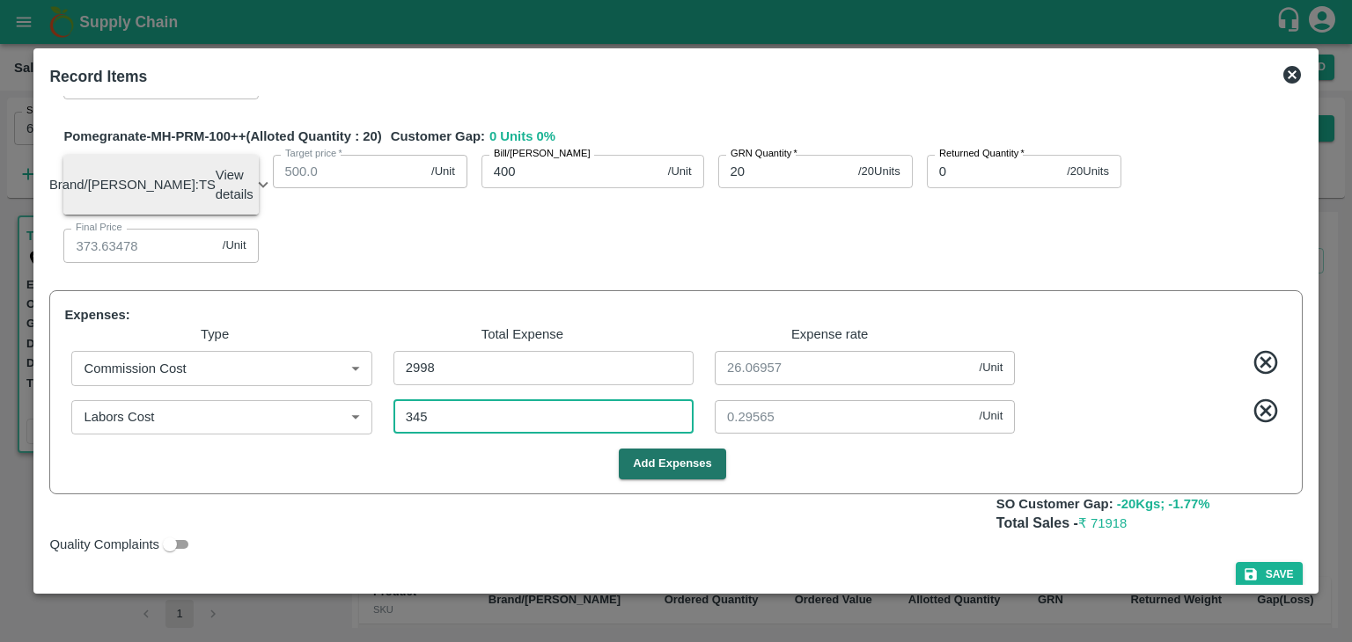
type input "370.93043"
type input "3"
type input "345"
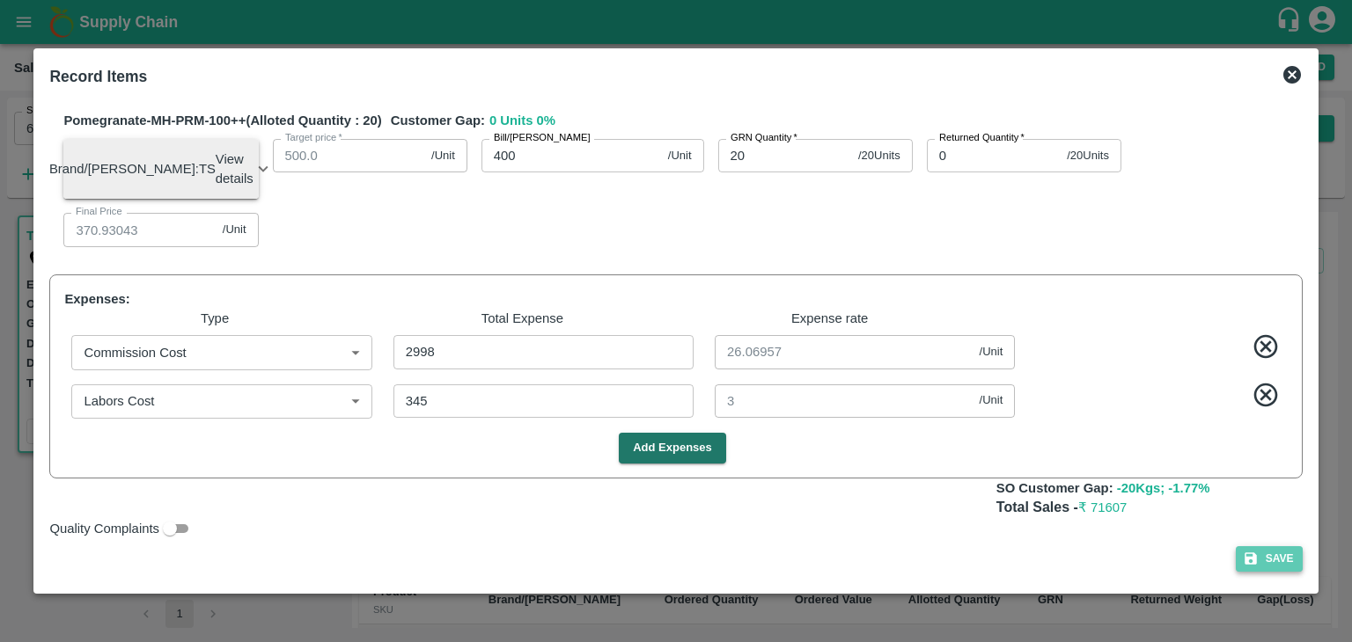
click at [1288, 557] on button "Save" at bounding box center [1269, 559] width 67 height 26
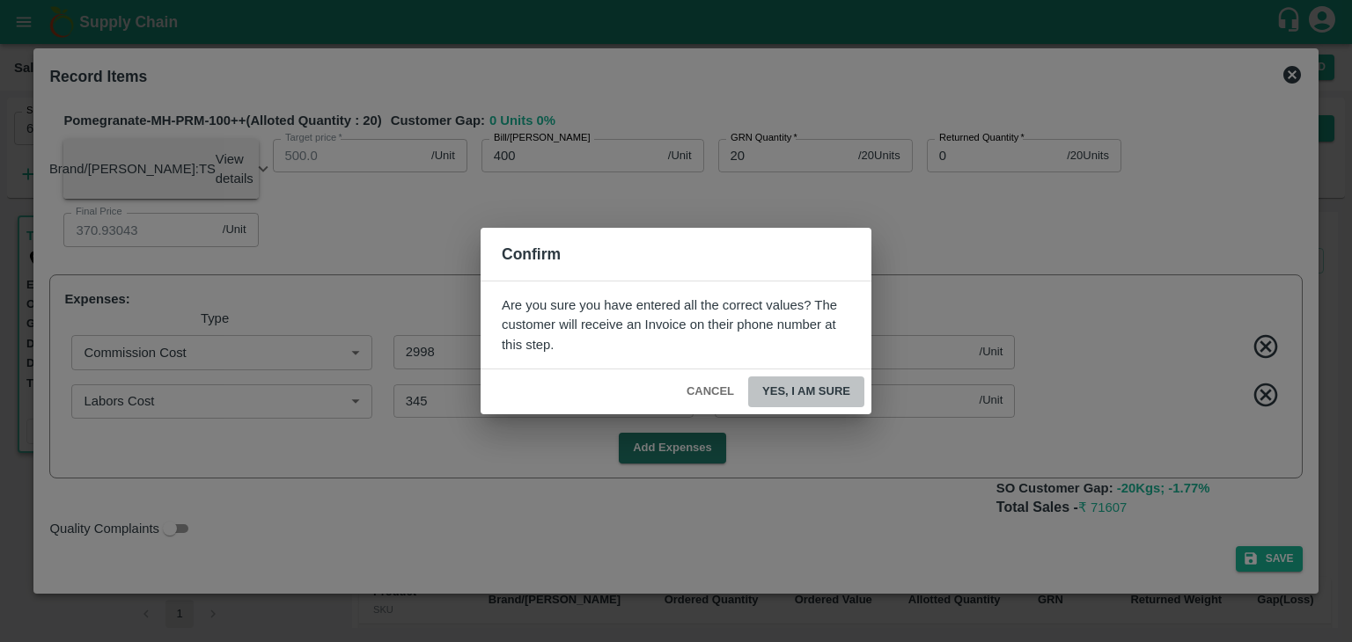
click at [828, 390] on button "Yes, I am sure" at bounding box center [806, 392] width 116 height 31
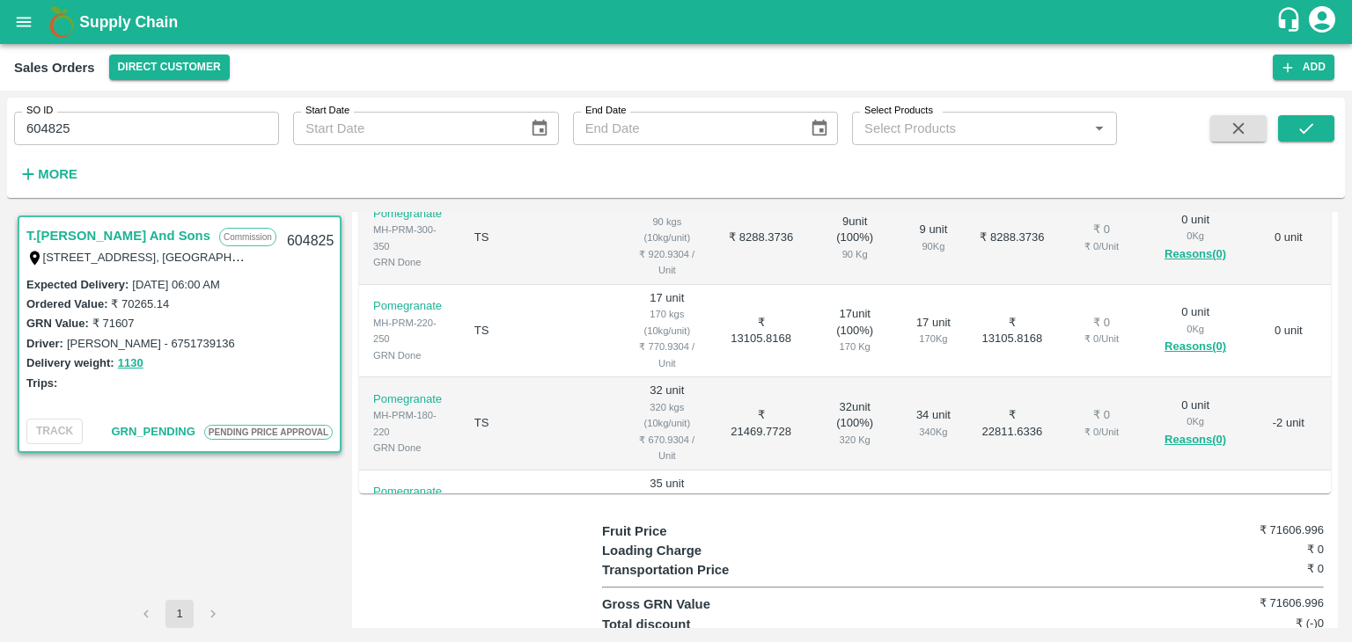
scroll to position [505, 0]
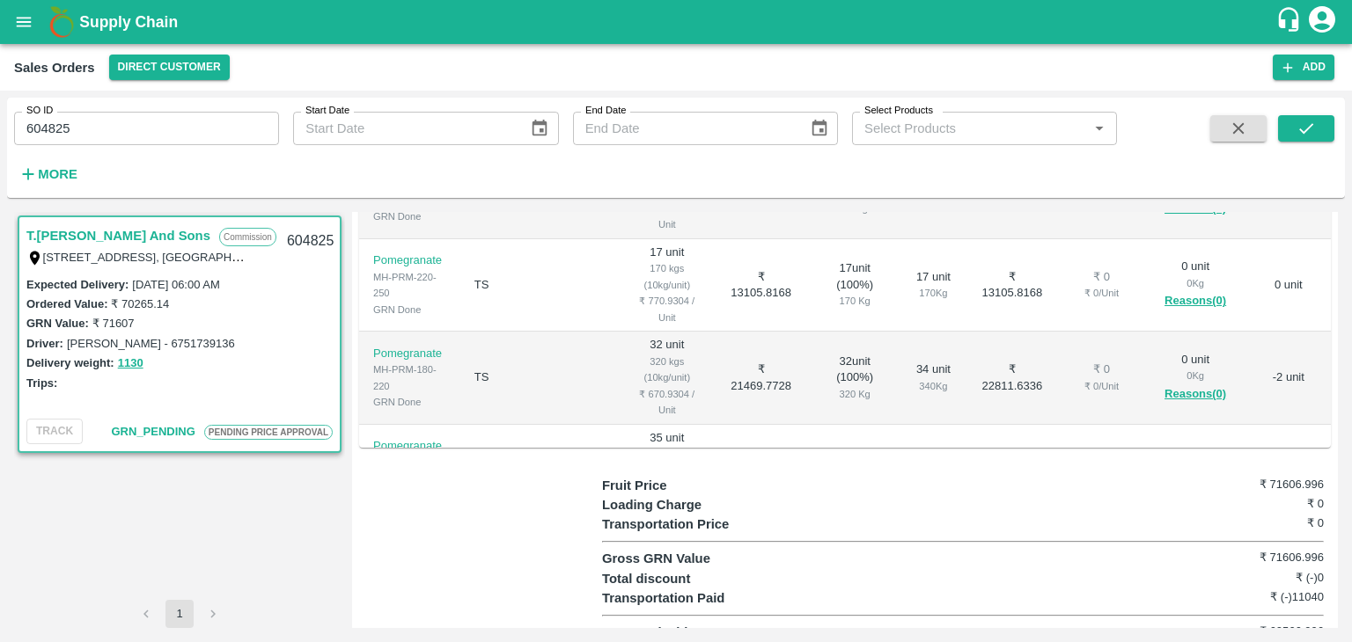
click at [546, 425] on td "TS" at bounding box center [540, 471] width 160 height 93
click at [441, 362] on div "MH-PRM-180-220" at bounding box center [409, 378] width 73 height 33
drag, startPoint x: 1265, startPoint y: 534, endPoint x: 1343, endPoint y: 526, distance: 77.8
click at [1343, 526] on div "T.[PERSON_NAME] And Sons Commission Shop [STREET_ADDRESS], [GEOGRAPHIC_DATA] 22…" at bounding box center [676, 420] width 1338 height 430
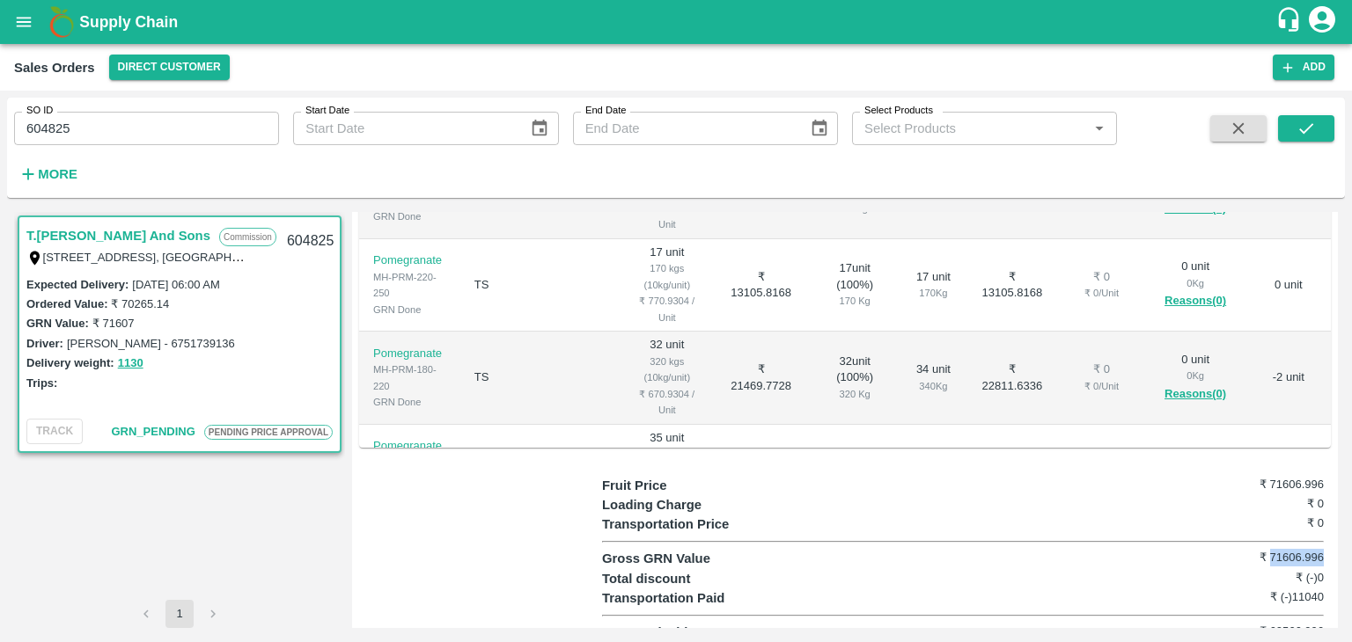
copy h6 "71606.996"
drag, startPoint x: 1266, startPoint y: 609, endPoint x: 1332, endPoint y: 608, distance: 66.0
click at [1332, 608] on div "Regular Sale PENDING PRICE APPROVAL T.[PERSON_NAME] And Sons - 604825 + Create …" at bounding box center [845, 420] width 986 height 416
copy h6 "60566.996"
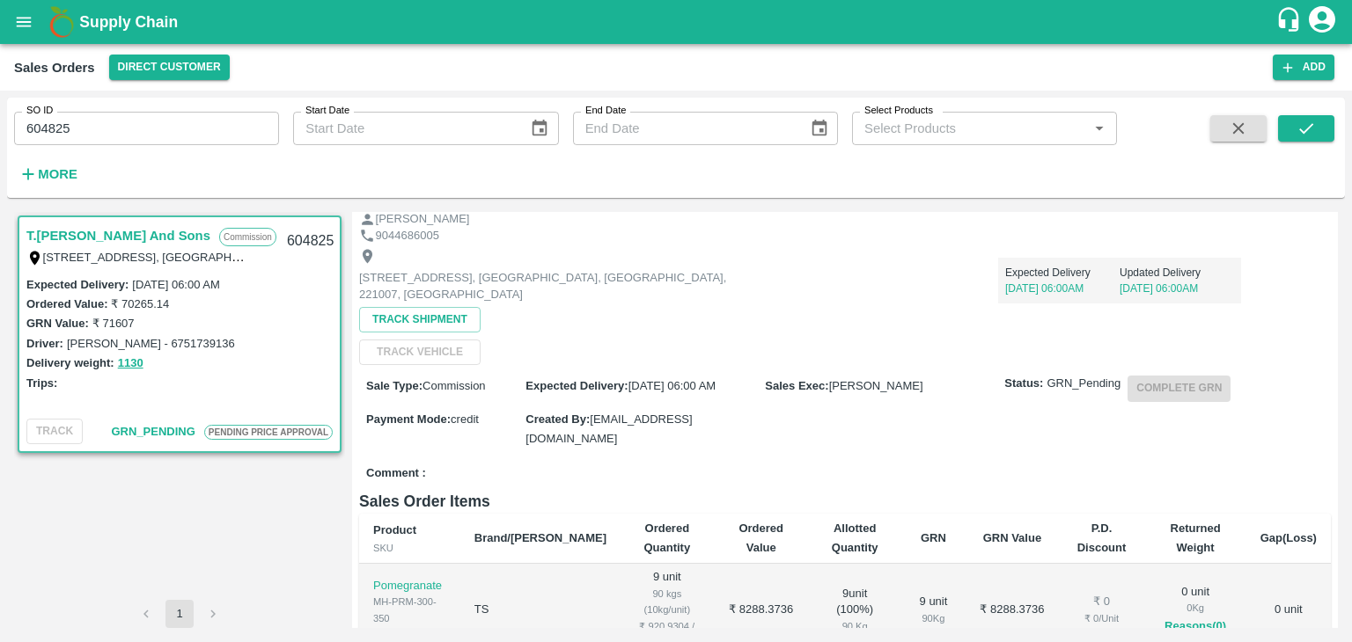
scroll to position [0, 0]
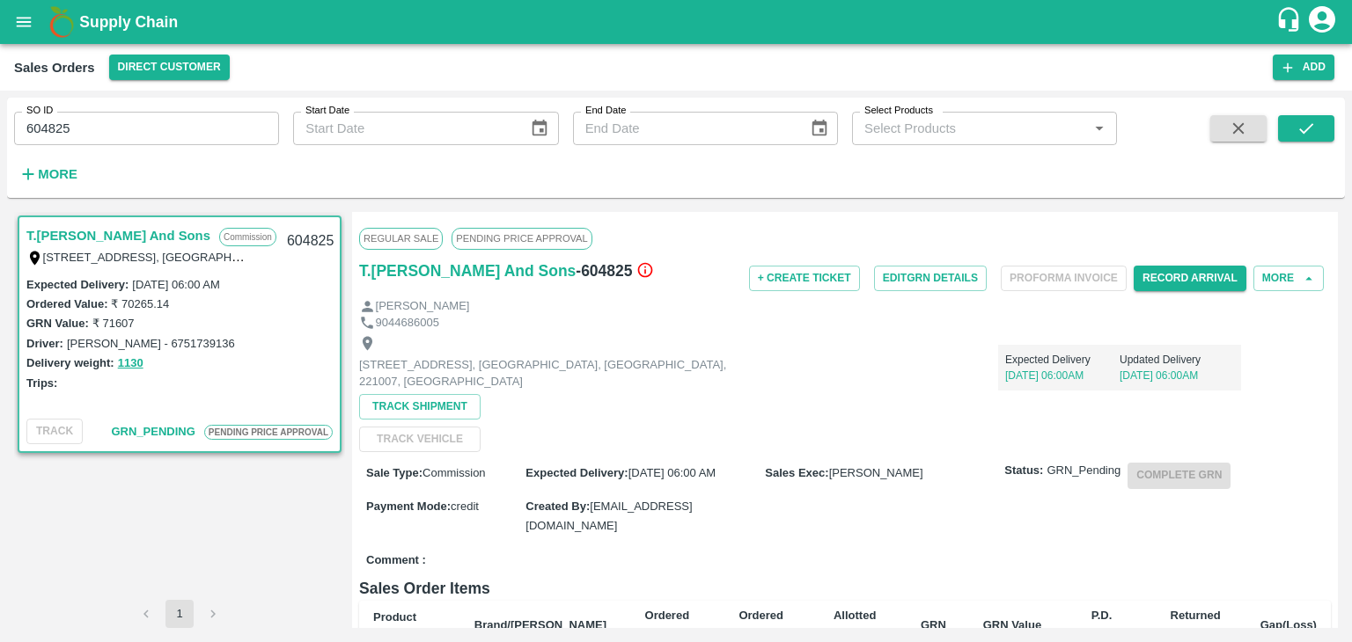
click at [738, 219] on div "Regular Sale PENDING PRICE APPROVAL" at bounding box center [845, 238] width 972 height 39
